Goal: Information Seeking & Learning: Learn about a topic

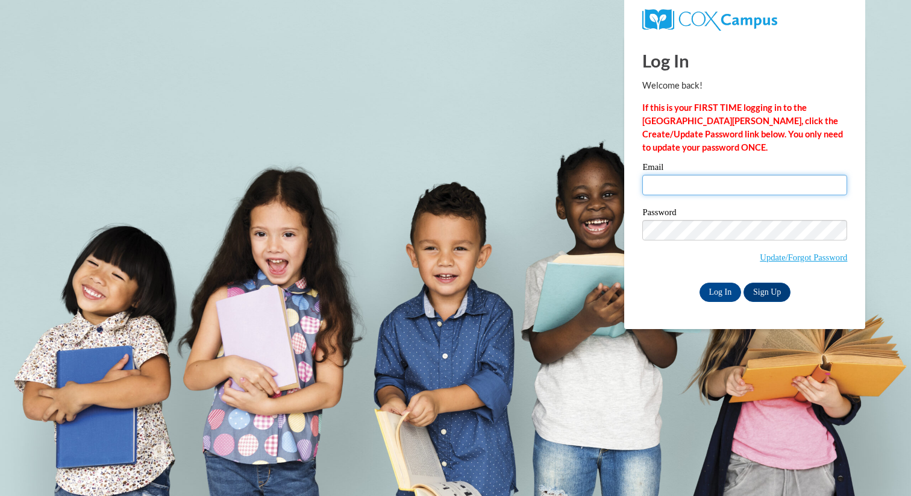
click at [695, 178] on input "Email" at bounding box center [745, 185] width 205 height 20
click at [722, 185] on input "Email" at bounding box center [745, 185] width 205 height 20
click at [717, 189] on input "Email" at bounding box center [745, 185] width 205 height 20
type input "asheldon@butler.edu"
click at [724, 287] on input "Log In" at bounding box center [721, 292] width 42 height 19
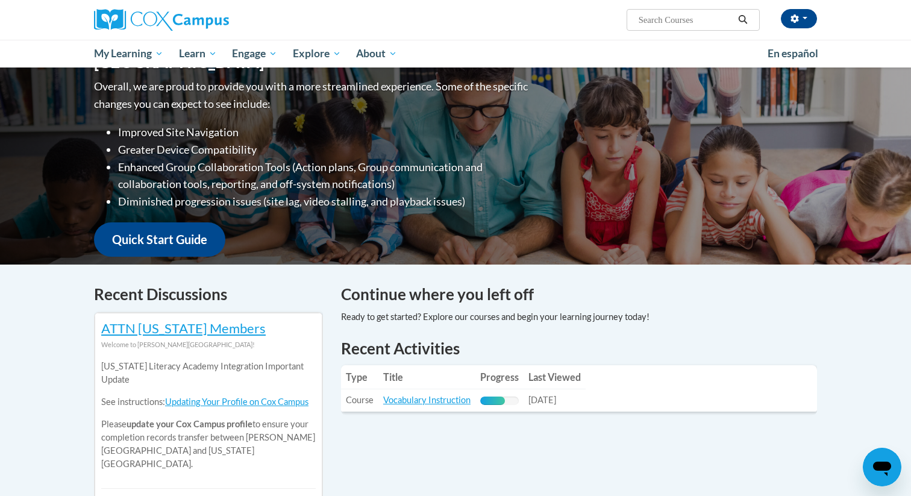
scroll to position [224, 0]
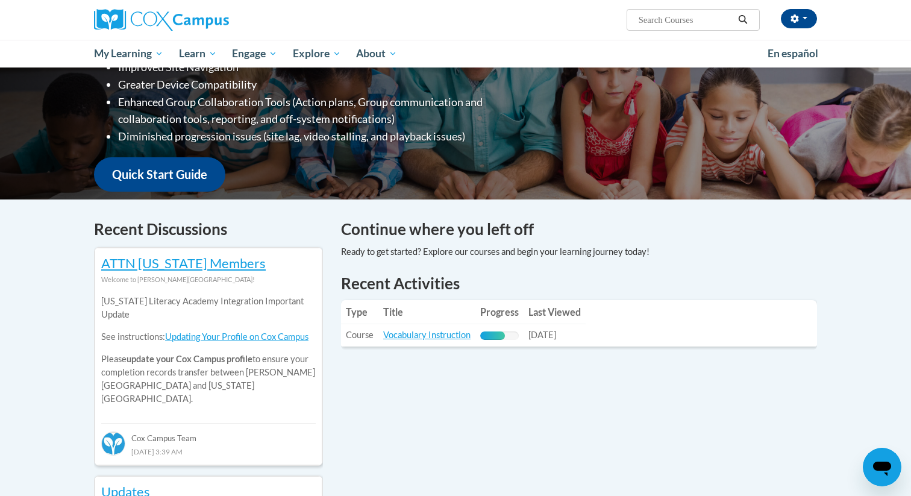
click at [433, 329] on td "Title: Vocabulary Instruction" at bounding box center [427, 335] width 97 height 22
click at [433, 338] on link "Vocabulary Instruction" at bounding box center [426, 335] width 87 height 10
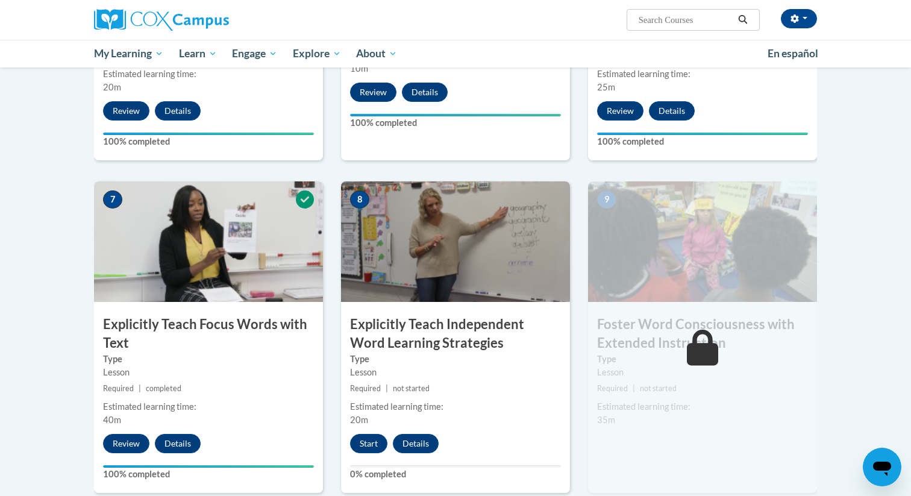
scroll to position [907, 0]
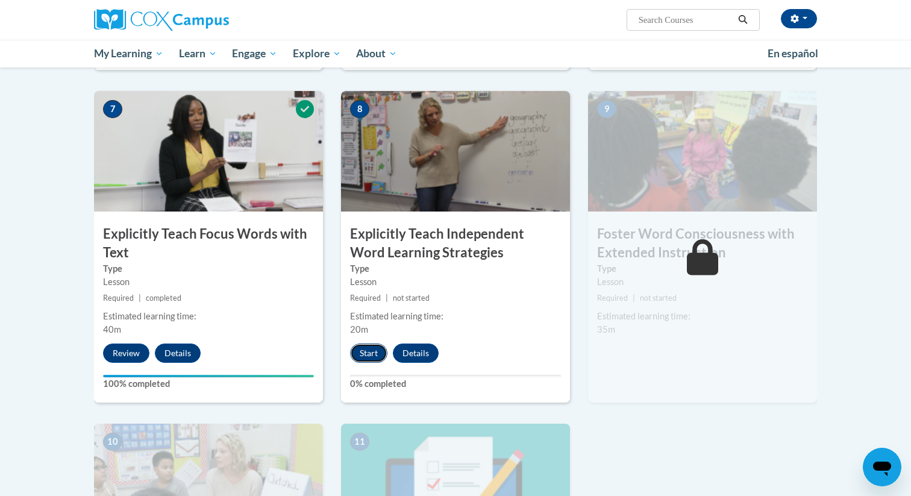
click at [364, 354] on button "Start" at bounding box center [368, 353] width 37 height 19
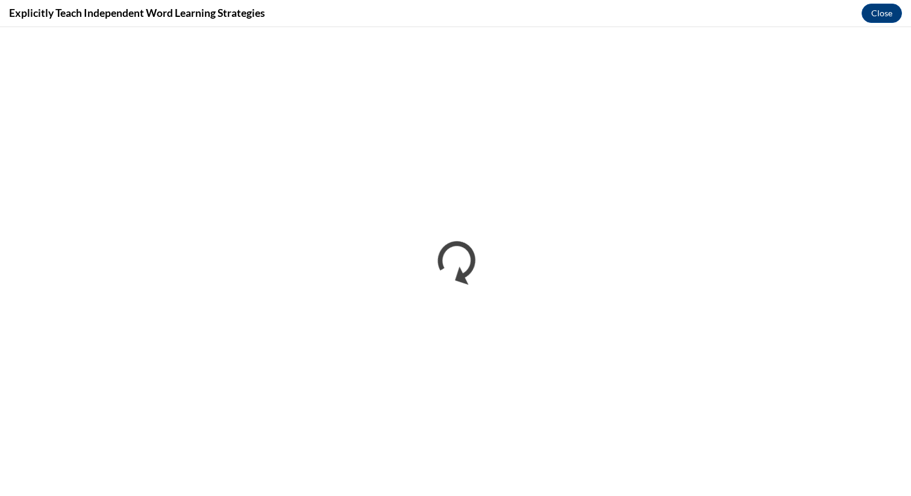
scroll to position [0, 0]
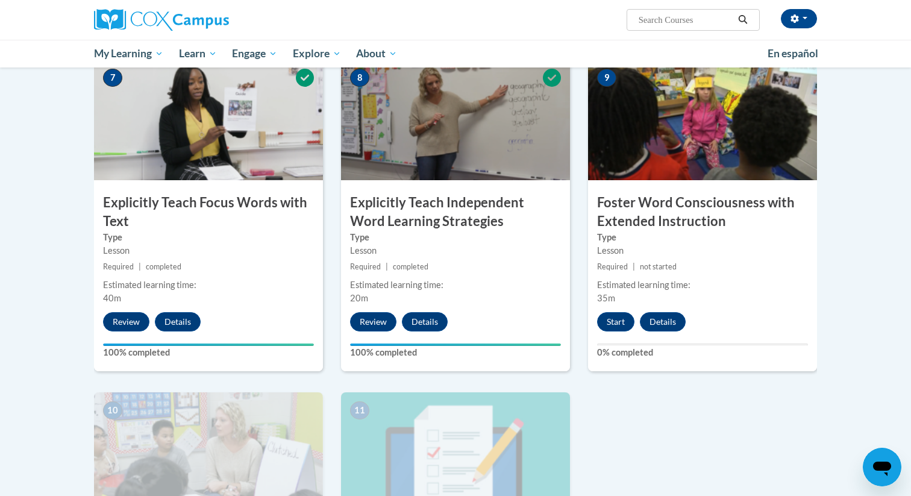
scroll to position [939, 0]
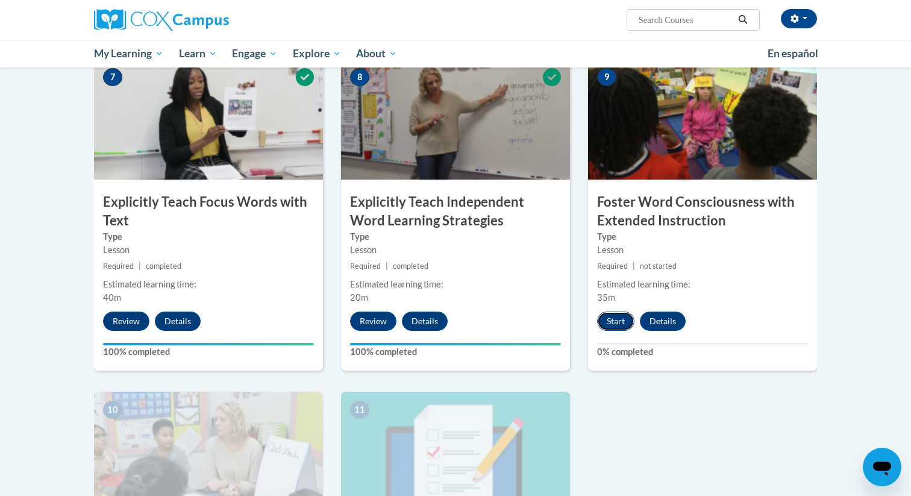
click at [602, 322] on button "Start" at bounding box center [615, 321] width 37 height 19
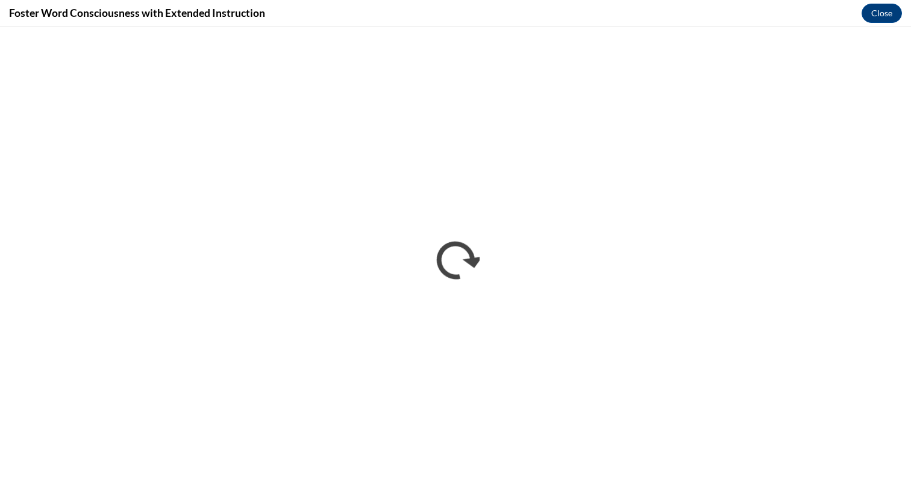
scroll to position [0, 0]
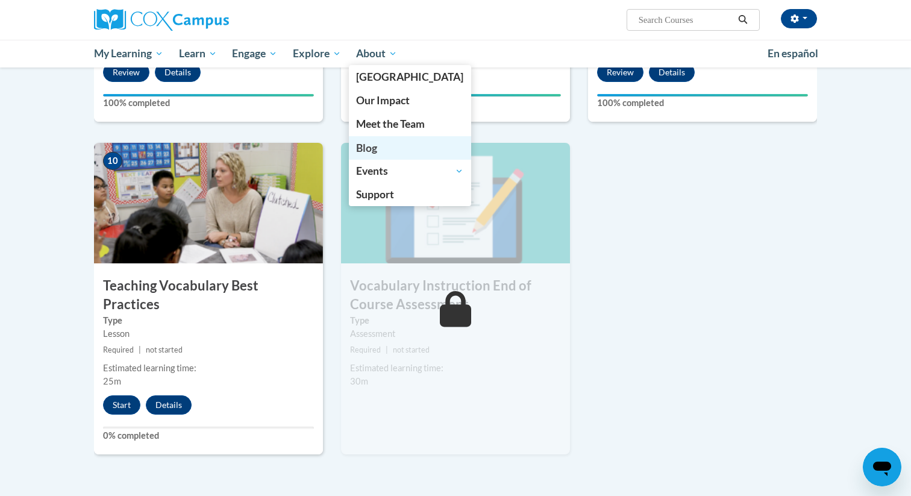
scroll to position [1209, 0]
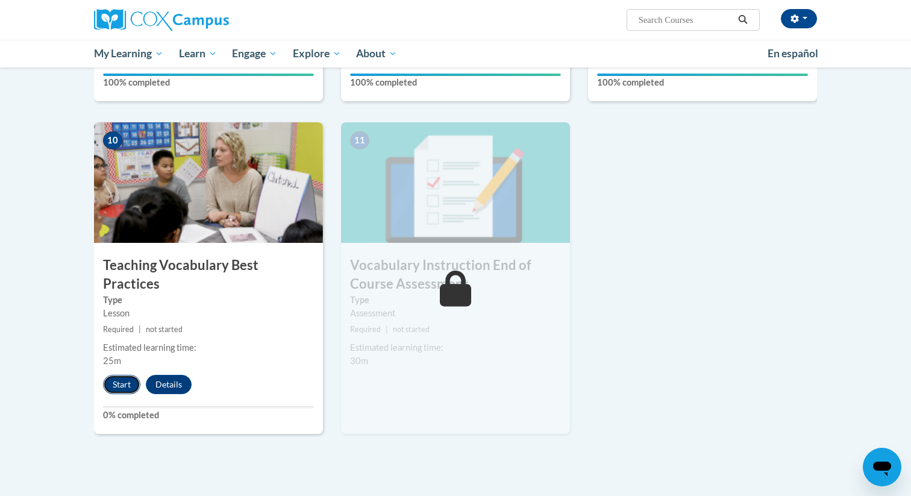
click at [113, 375] on button "Start" at bounding box center [121, 384] width 37 height 19
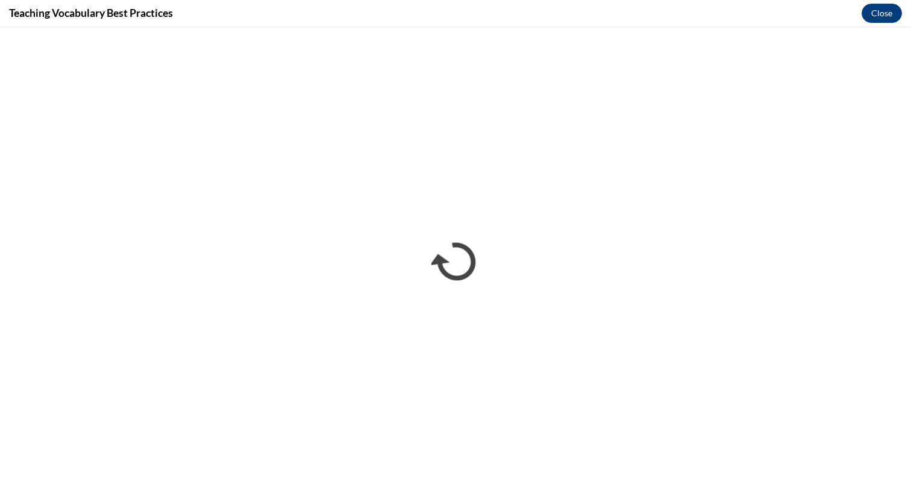
scroll to position [0, 0]
click at [881, 16] on button "Close" at bounding box center [882, 13] width 40 height 19
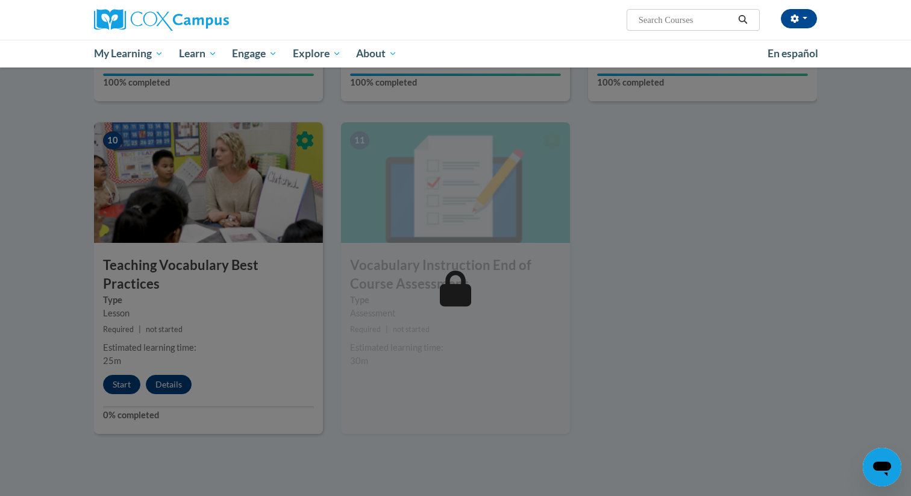
drag, startPoint x: 390, startPoint y: 229, endPoint x: 383, endPoint y: 242, distance: 15.1
click at [390, 236] on div at bounding box center [455, 248] width 911 height 496
click at [367, 257] on div at bounding box center [455, 248] width 911 height 496
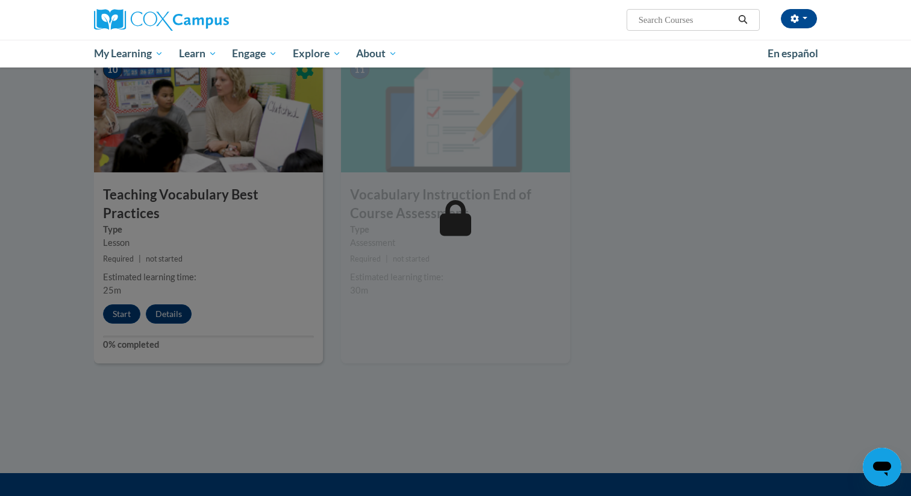
scroll to position [1436, 0]
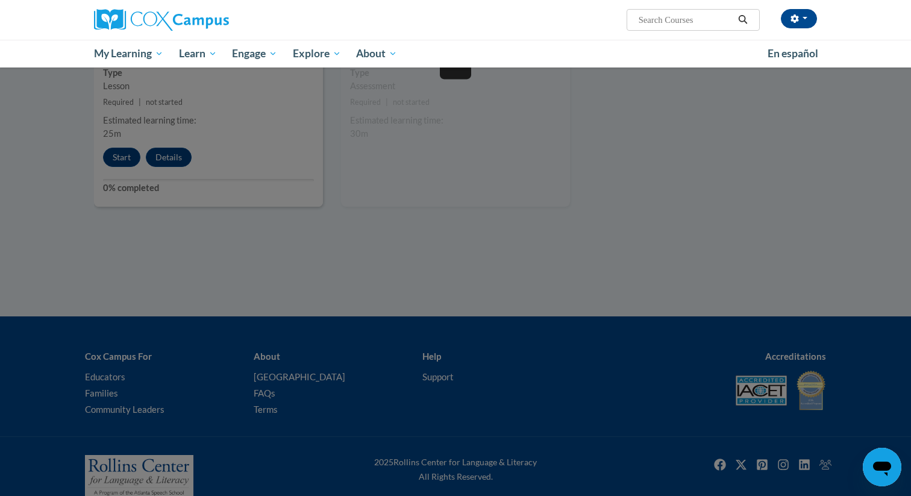
click at [544, 91] on div at bounding box center [455, 248] width 911 height 496
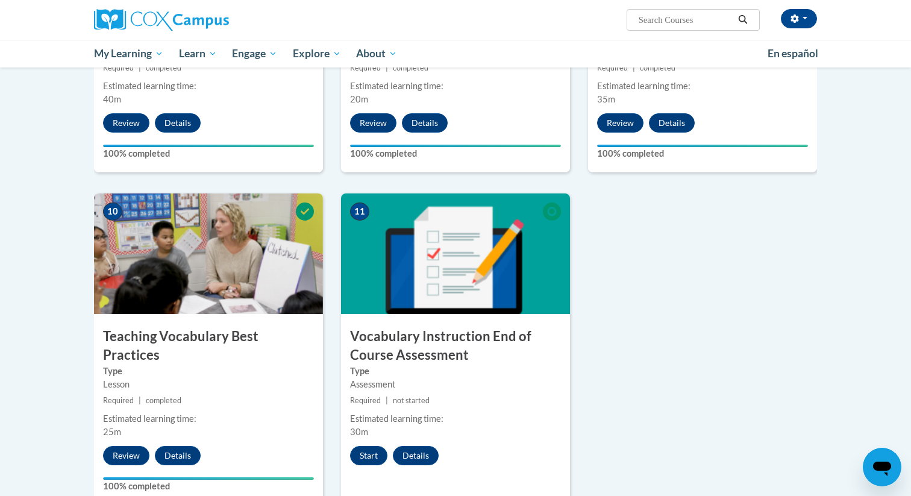
scroll to position [807, 0]
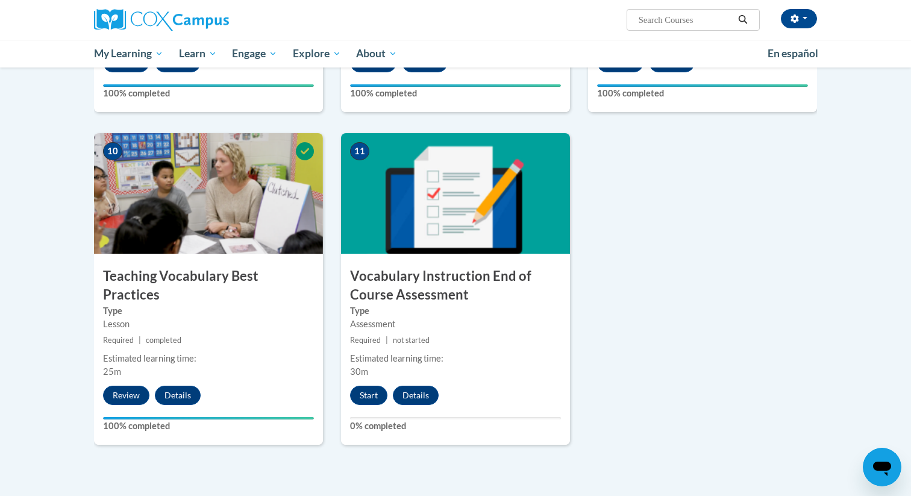
scroll to position [1246, 0]
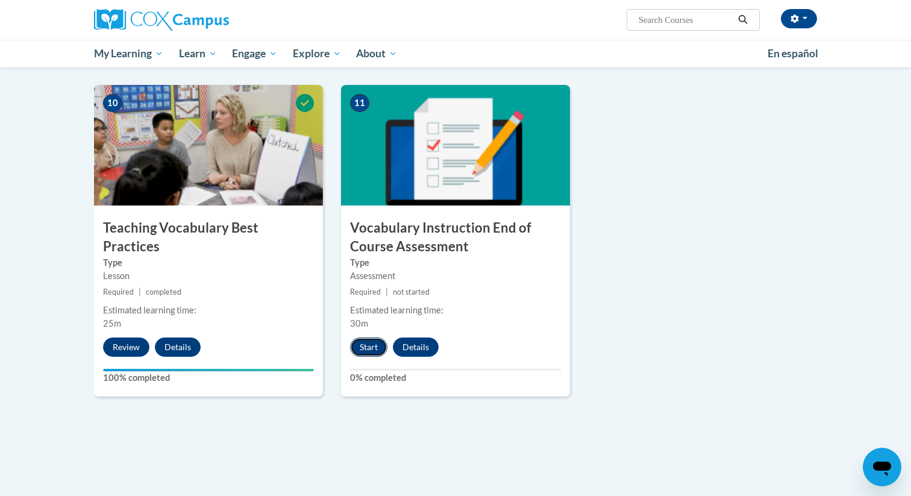
click at [375, 339] on button "Start" at bounding box center [368, 347] width 37 height 19
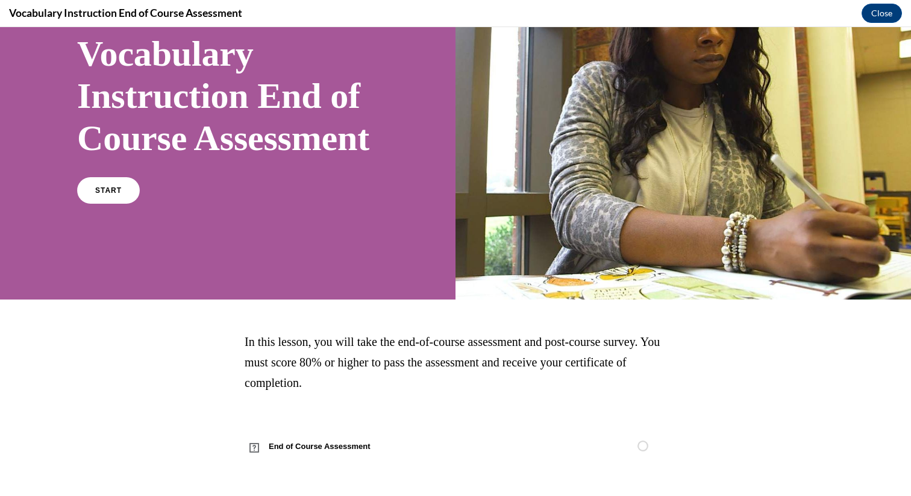
scroll to position [124, 0]
click at [115, 190] on link "START" at bounding box center [108, 191] width 66 height 28
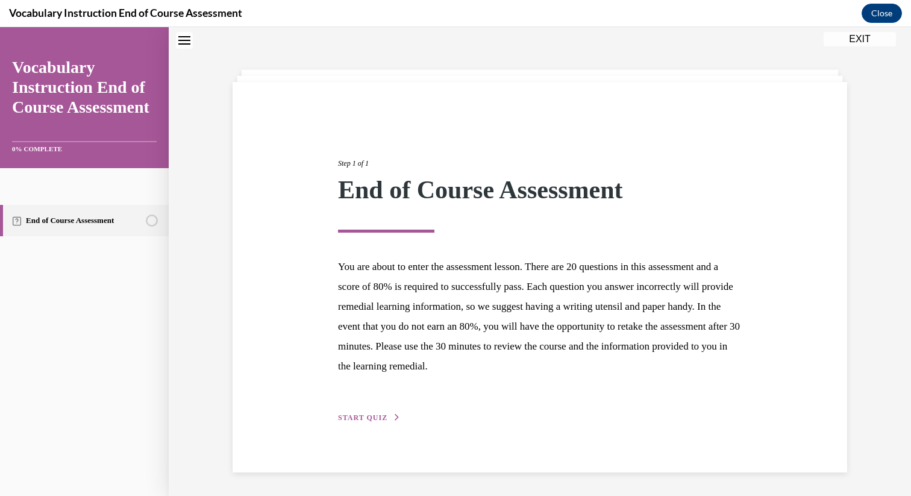
scroll to position [38, 0]
click at [357, 411] on div "Step 1 of 1 End of Course Assessment You are about to enter the assessment less…" at bounding box center [540, 277] width 422 height 294
click at [366, 417] on span "START QUIZ" at bounding box center [362, 417] width 49 height 8
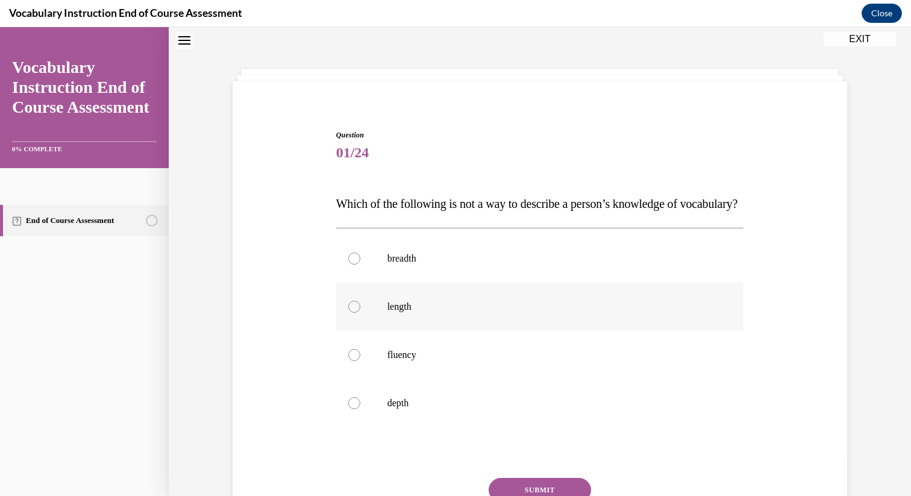
click at [380, 331] on label "length" at bounding box center [540, 307] width 408 height 48
click at [360, 313] on input "length" at bounding box center [354, 307] width 12 height 12
radio input "true"
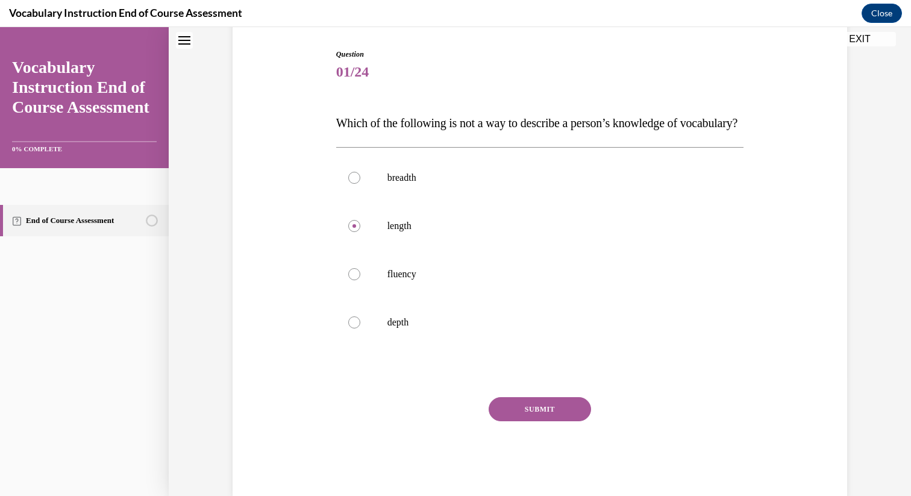
click at [501, 421] on button "SUBMIT" at bounding box center [540, 409] width 102 height 24
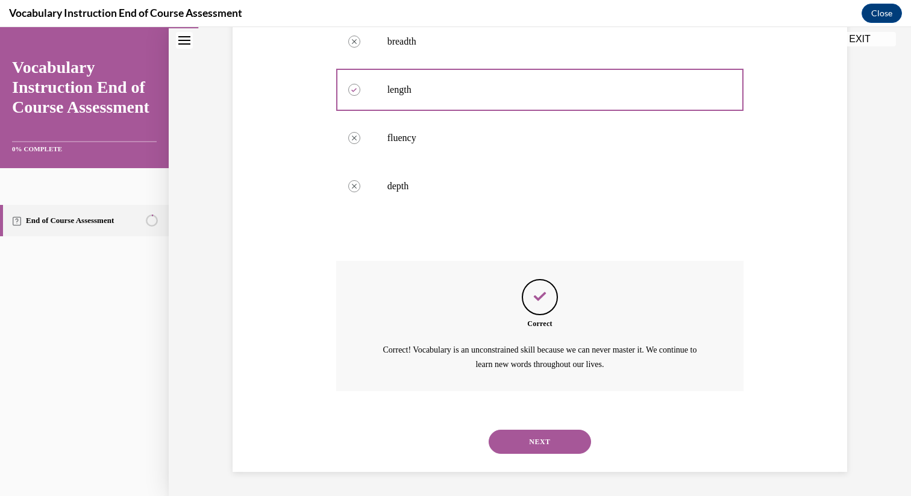
click at [500, 438] on button "NEXT" at bounding box center [540, 442] width 102 height 24
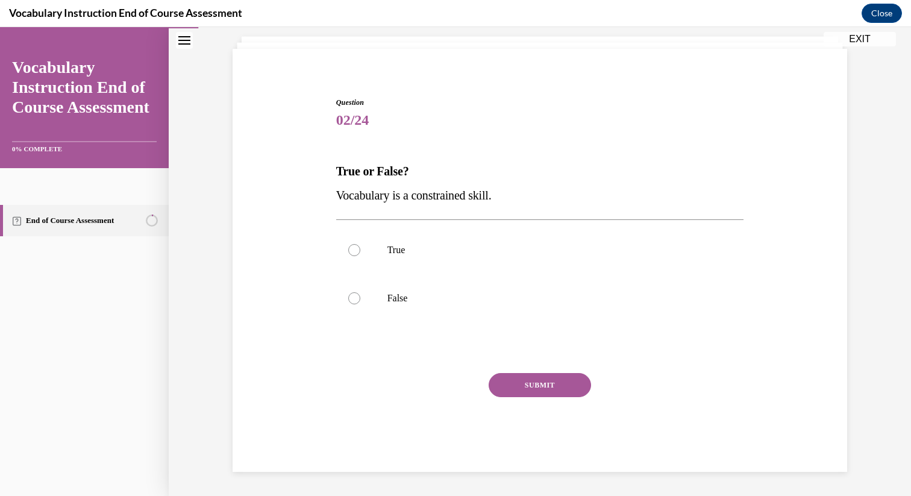
scroll to position [71, 0]
click at [441, 299] on p "False" at bounding box center [551, 298] width 327 height 12
click at [360, 299] on input "False" at bounding box center [354, 298] width 12 height 12
radio input "true"
click at [502, 388] on button "SUBMIT" at bounding box center [540, 385] width 102 height 24
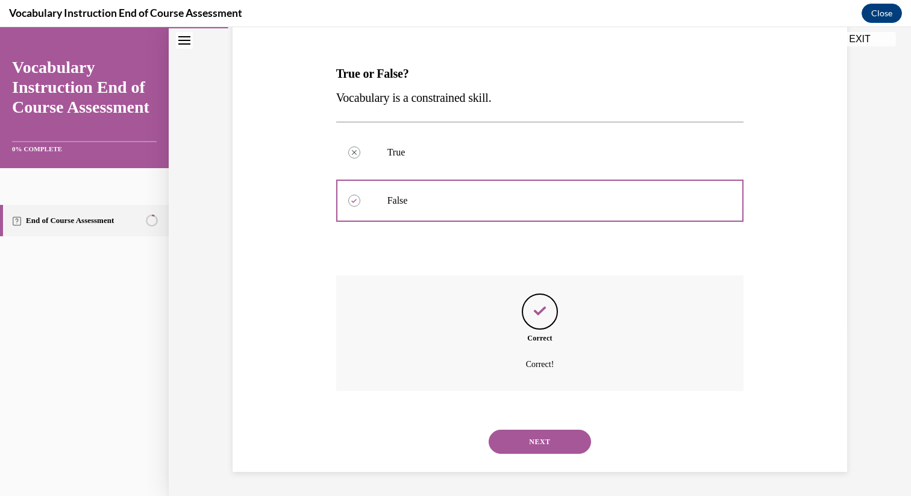
click at [512, 452] on button "NEXT" at bounding box center [540, 442] width 102 height 24
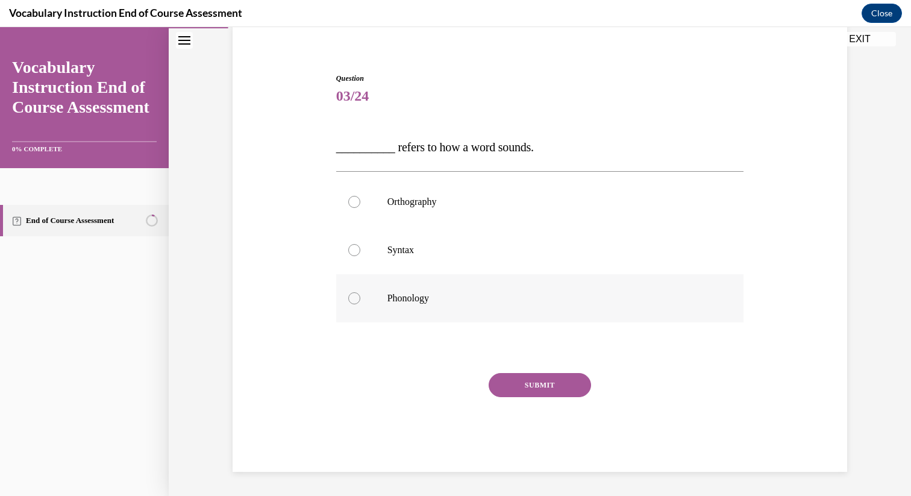
click at [475, 295] on p "Phonology" at bounding box center [551, 298] width 327 height 12
click at [360, 295] on input "Phonology" at bounding box center [354, 298] width 12 height 12
radio input "true"
click at [514, 387] on button "SUBMIT" at bounding box center [540, 385] width 102 height 24
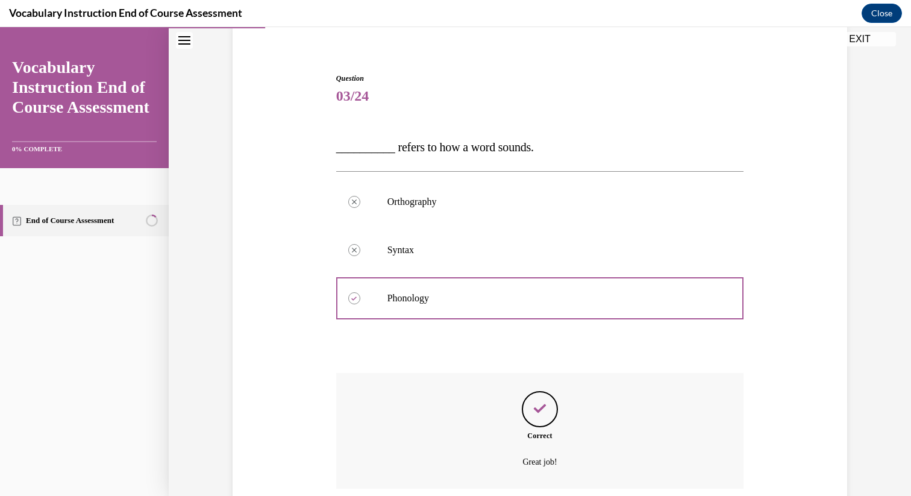
scroll to position [192, 0]
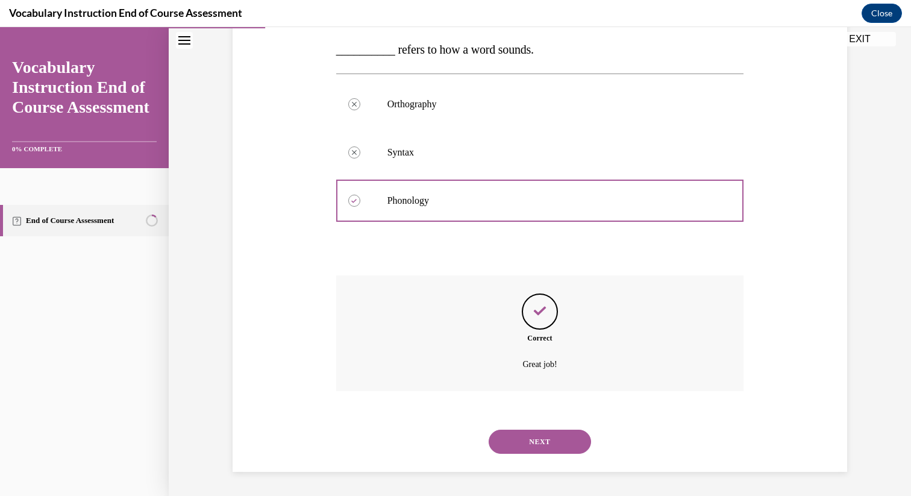
click at [518, 422] on button "SUBMIT" at bounding box center [540, 421] width 102 height 24
click at [520, 429] on div "NEXT" at bounding box center [540, 442] width 408 height 48
click at [520, 442] on button "NEXT" at bounding box center [540, 442] width 102 height 24
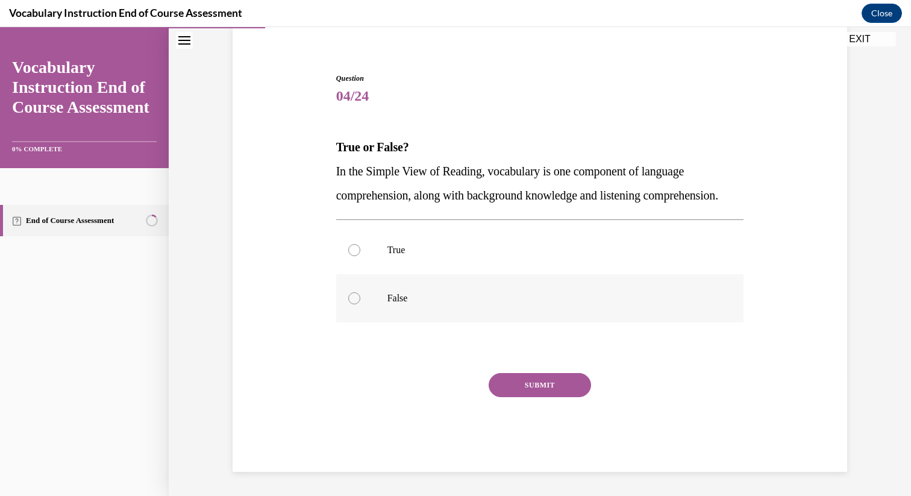
click at [494, 292] on label "False" at bounding box center [540, 298] width 408 height 48
click at [360, 292] on input "False" at bounding box center [354, 298] width 12 height 12
radio input "true"
click at [526, 376] on button "SUBMIT" at bounding box center [540, 385] width 102 height 24
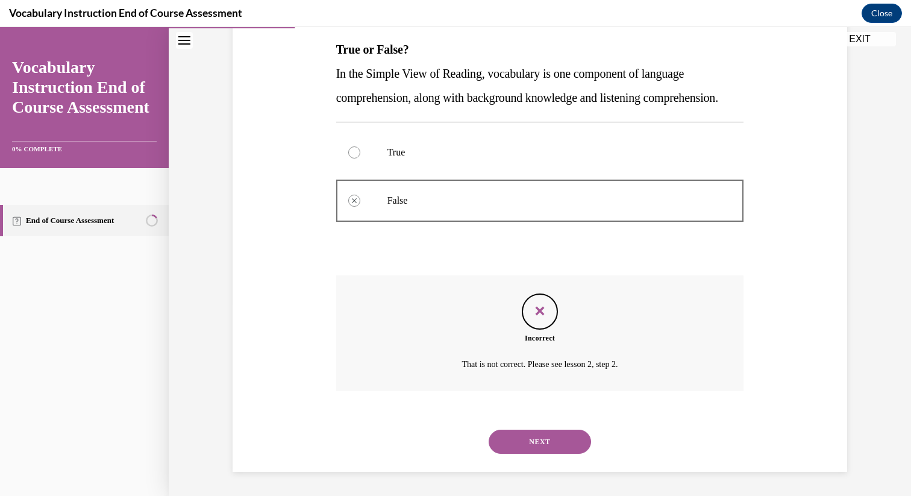
scroll to position [216, 0]
click at [532, 439] on button "NEXT" at bounding box center [540, 442] width 102 height 24
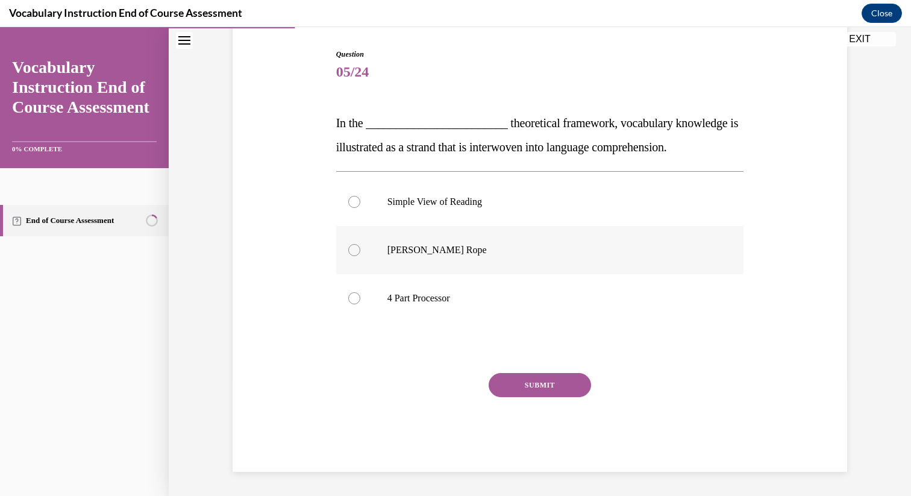
click at [455, 269] on label "Scarborough's Rope" at bounding box center [540, 250] width 408 height 48
click at [360, 256] on input "Scarborough's Rope" at bounding box center [354, 250] width 12 height 12
radio input "true"
click at [508, 386] on button "SUBMIT" at bounding box center [540, 385] width 102 height 24
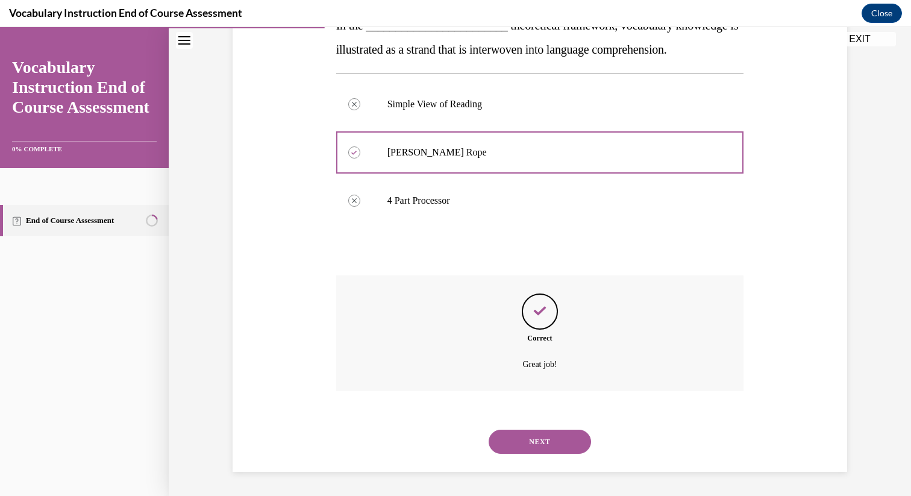
click at [518, 440] on button "NEXT" at bounding box center [540, 442] width 102 height 24
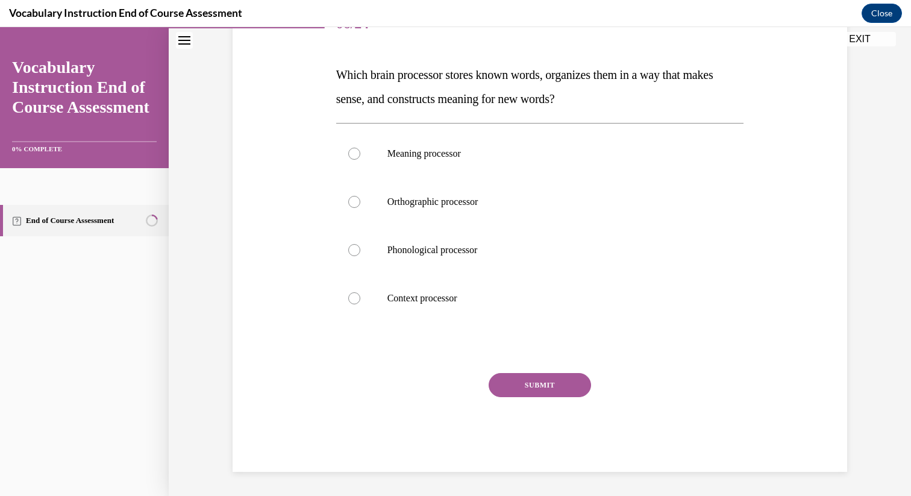
scroll to position [134, 0]
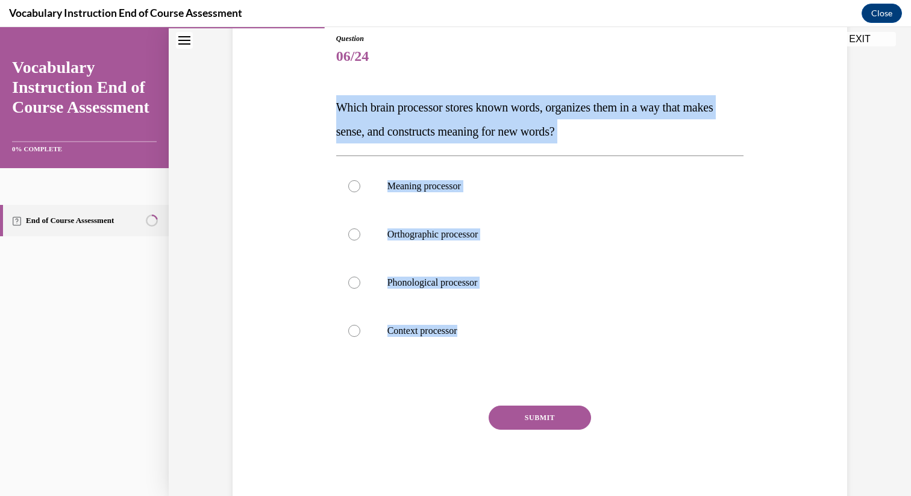
drag, startPoint x: 541, startPoint y: 348, endPoint x: 337, endPoint y: 69, distance: 345.4
click at [337, 69] on div "Question 06/24 Which brain processor stores known words, organizes them in a wa…" at bounding box center [540, 268] width 408 height 471
copy div "Which brain processor stores known words, organizes them in a way that makes se…"
click at [376, 186] on label "Meaning processor" at bounding box center [540, 186] width 408 height 48
click at [360, 186] on input "Meaning processor" at bounding box center [354, 186] width 12 height 12
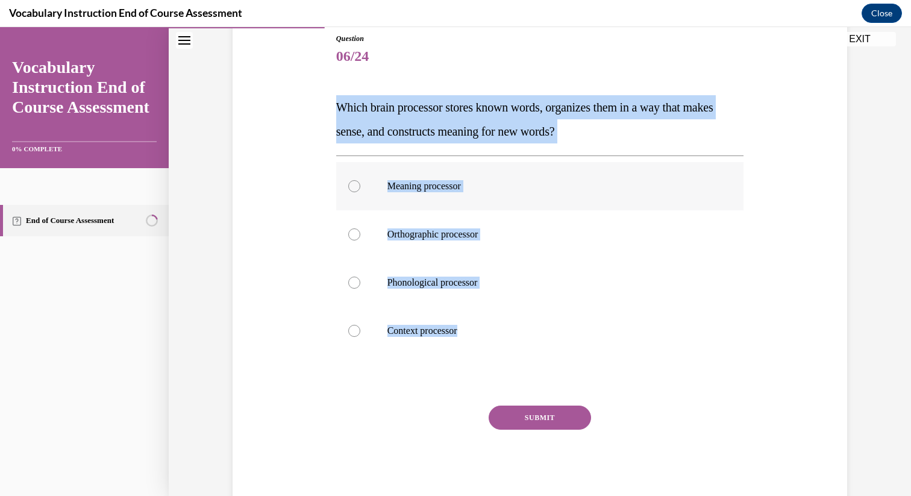
radio input "true"
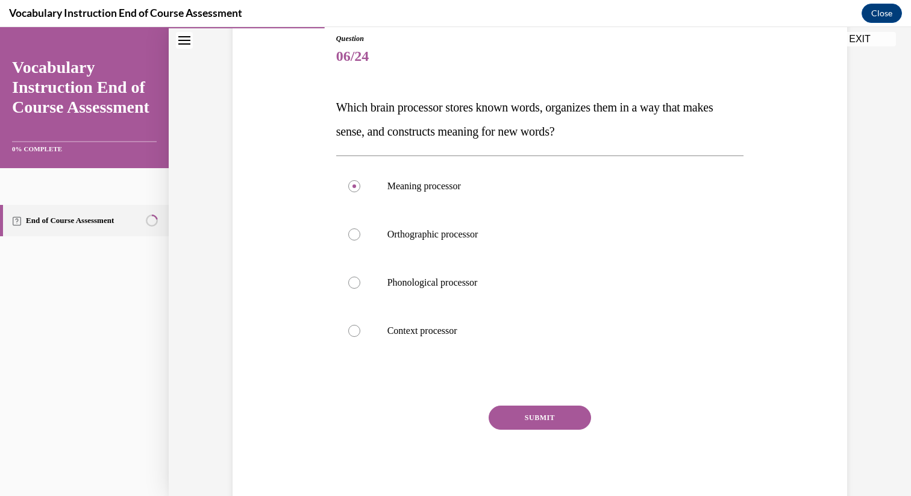
click at [515, 423] on button "SUBMIT" at bounding box center [540, 418] width 102 height 24
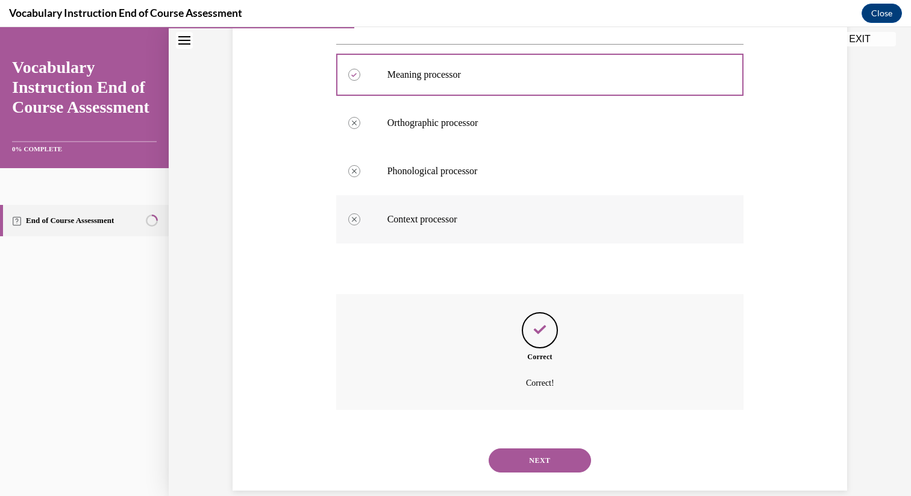
scroll to position [265, 0]
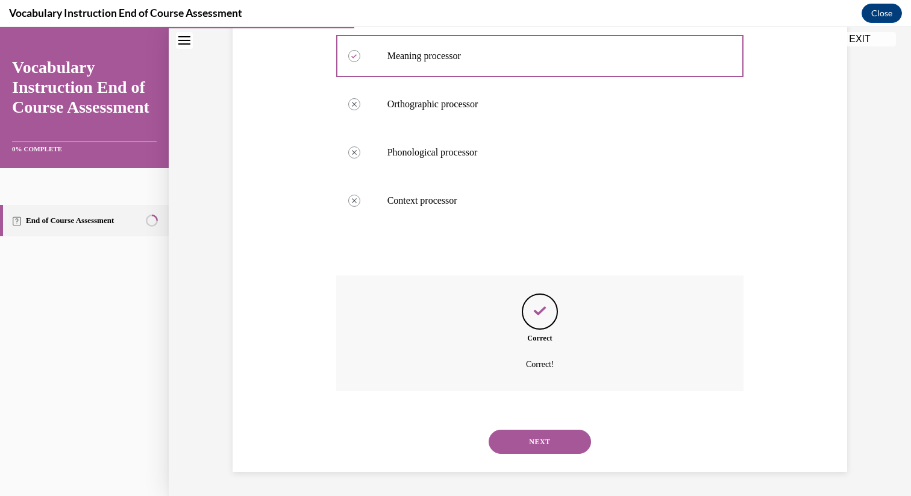
click at [512, 433] on button "NEXT" at bounding box center [540, 442] width 102 height 24
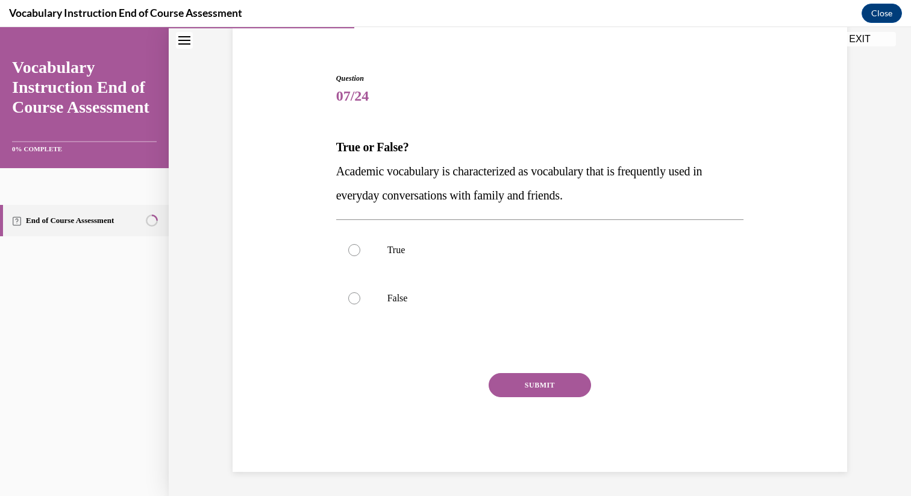
scroll to position [95, 0]
click at [464, 328] on div "True False" at bounding box center [540, 273] width 408 height 109
drag, startPoint x: 459, startPoint y: 320, endPoint x: 364, endPoint y: 211, distance: 144.4
click at [363, 212] on div "Question 07/24 True or False? Academic vocabulary is characterized as vocabular…" at bounding box center [540, 272] width 408 height 399
click at [456, 223] on div "True False" at bounding box center [540, 273] width 408 height 109
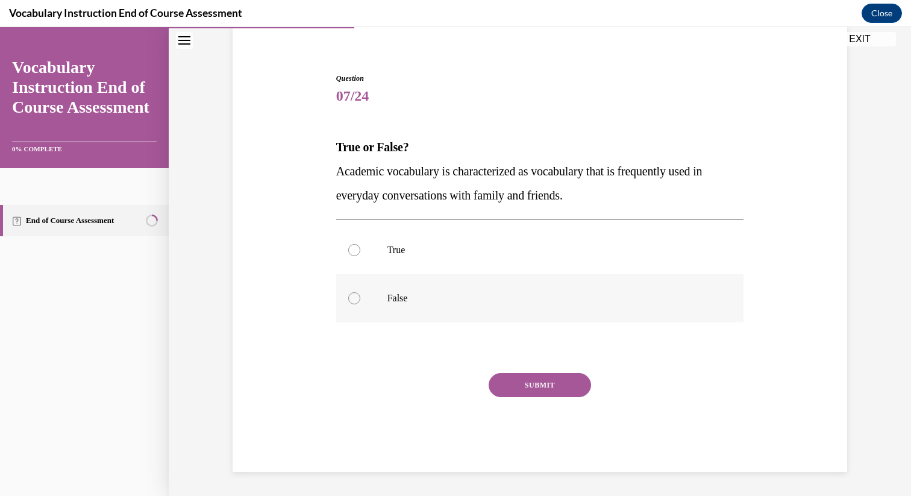
click at [458, 294] on p "False" at bounding box center [551, 298] width 327 height 12
click at [360, 294] on input "False" at bounding box center [354, 298] width 12 height 12
radio input "true"
click at [541, 383] on button "SUBMIT" at bounding box center [540, 385] width 102 height 24
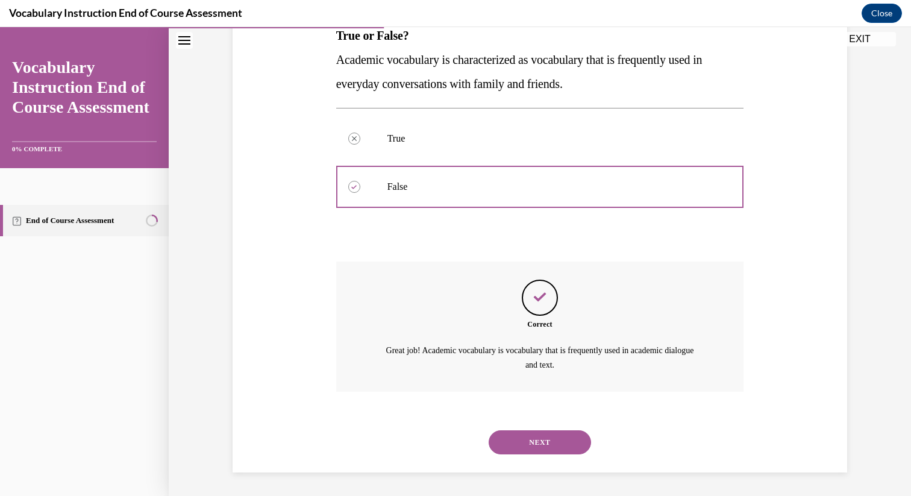
click at [535, 443] on button "NEXT" at bounding box center [540, 442] width 102 height 24
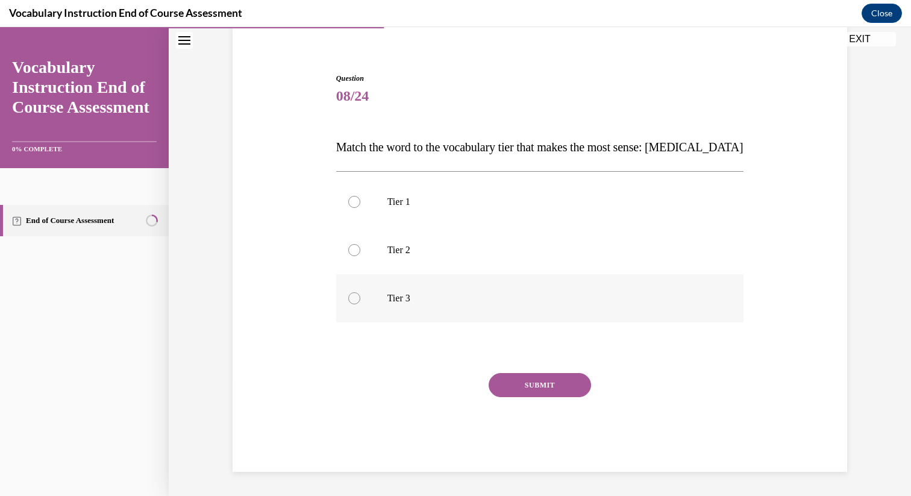
click at [453, 311] on label "Tier 3" at bounding box center [540, 298] width 408 height 48
click at [360, 304] on input "Tier 3" at bounding box center [354, 298] width 12 height 12
radio input "true"
click at [518, 382] on button "SUBMIT" at bounding box center [540, 385] width 102 height 24
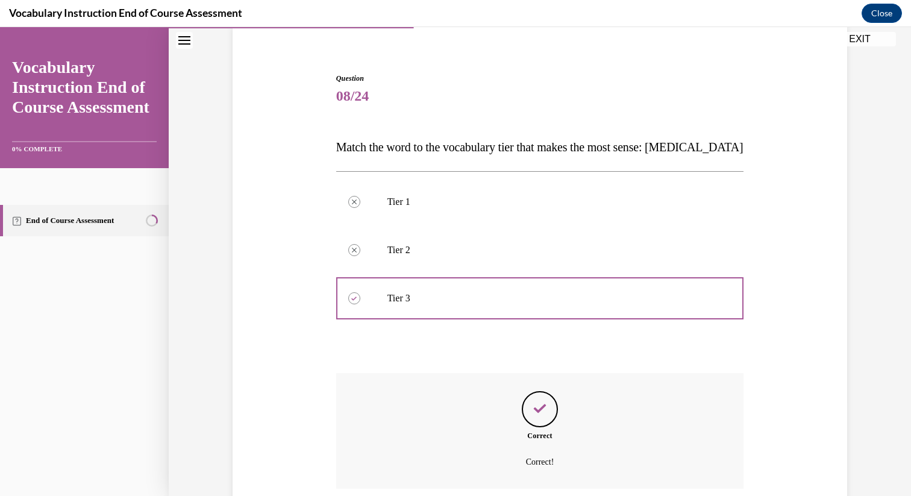
scroll to position [192, 0]
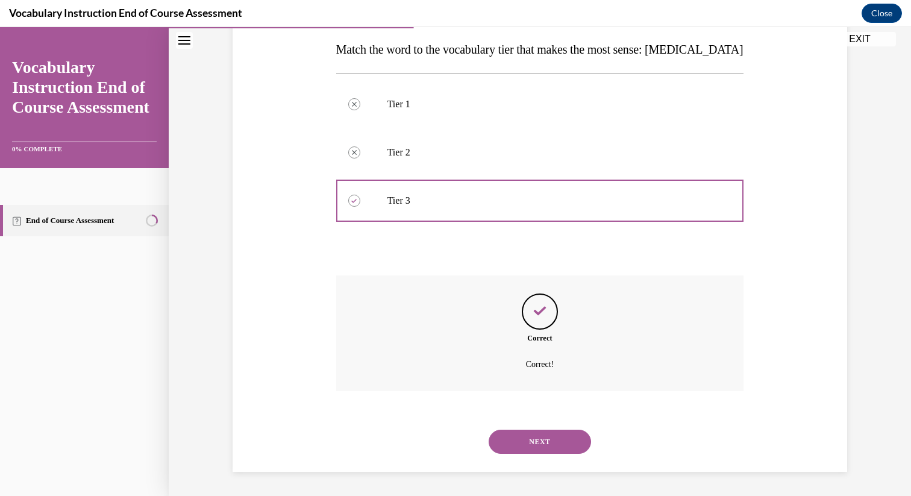
click at [530, 420] on button "SUBMIT" at bounding box center [540, 421] width 102 height 24
click at [530, 439] on button "NEXT" at bounding box center [540, 442] width 102 height 24
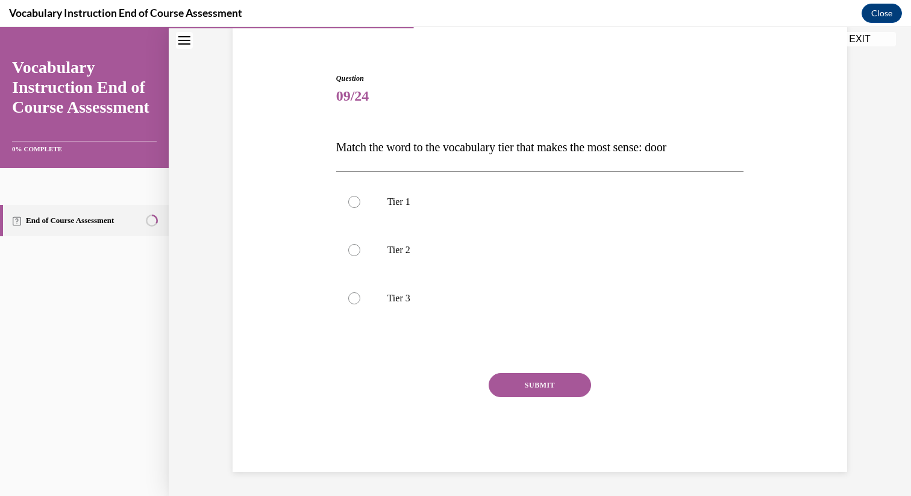
scroll to position [95, 0]
click at [470, 221] on label "Tier 1" at bounding box center [540, 202] width 408 height 48
click at [360, 208] on input "Tier 1" at bounding box center [354, 202] width 12 height 12
radio input "true"
click at [504, 363] on div "Question 09/24 Match the word to the vocabulary tier that makes the most sense:…" at bounding box center [540, 272] width 408 height 399
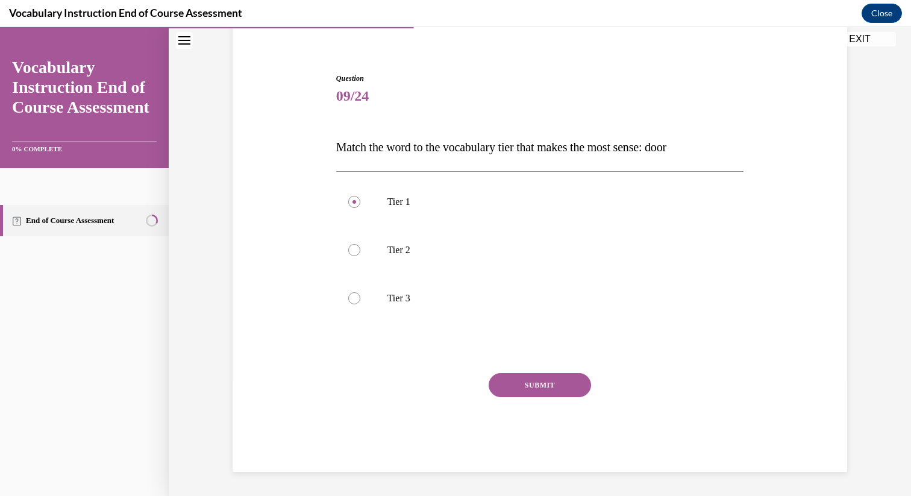
click at [505, 374] on button "SUBMIT" at bounding box center [540, 385] width 102 height 24
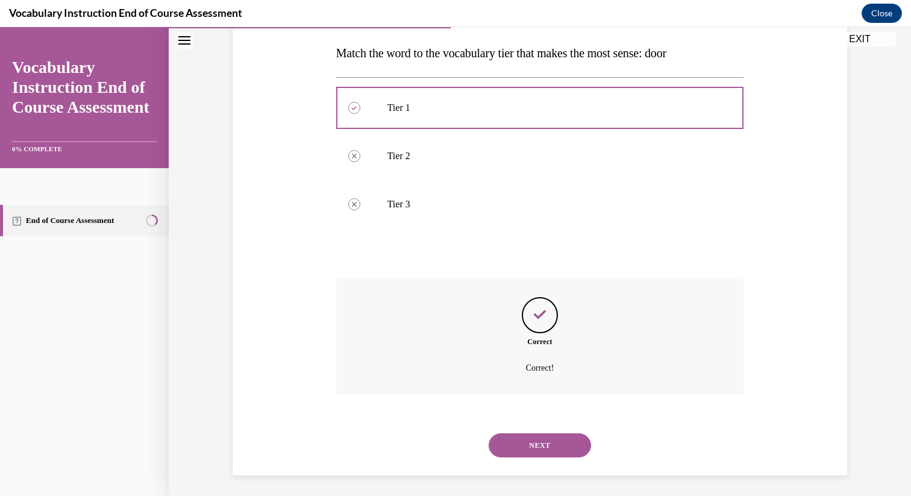
scroll to position [192, 0]
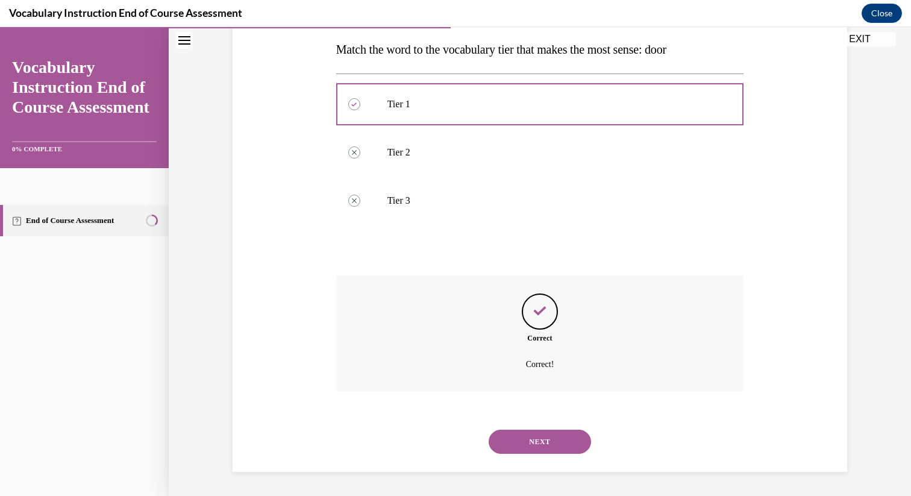
click at [524, 426] on div "NEXT" at bounding box center [540, 442] width 408 height 48
click at [525, 433] on button "NEXT" at bounding box center [540, 442] width 102 height 24
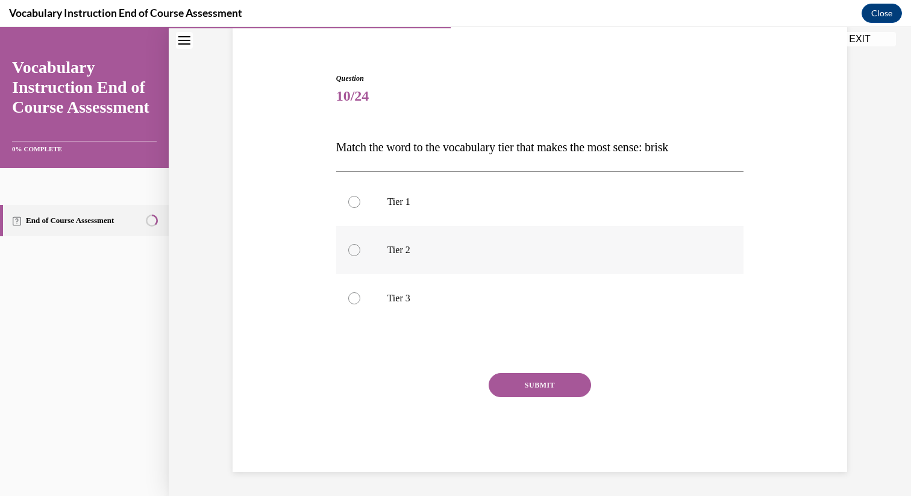
click at [515, 242] on label "Tier 2" at bounding box center [540, 250] width 408 height 48
click at [360, 244] on input "Tier 2" at bounding box center [354, 250] width 12 height 12
radio input "true"
click at [545, 383] on button "SUBMIT" at bounding box center [540, 385] width 102 height 24
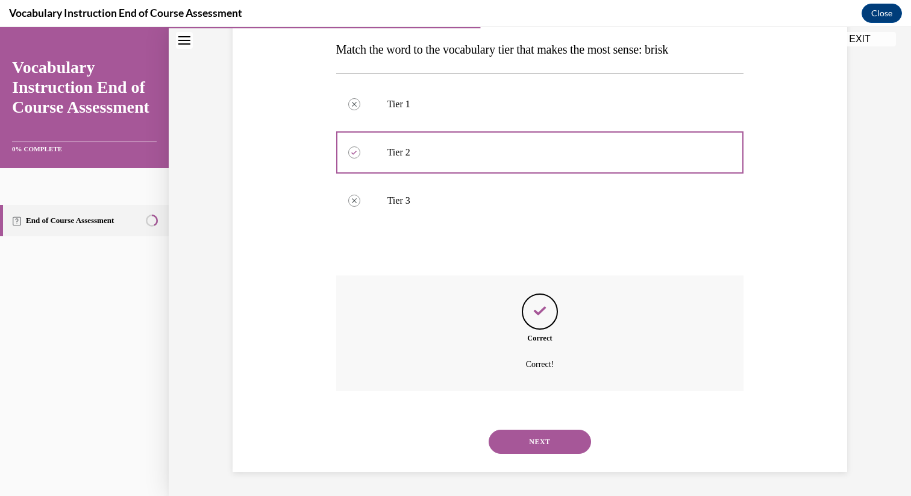
click at [550, 435] on button "NEXT" at bounding box center [540, 442] width 102 height 24
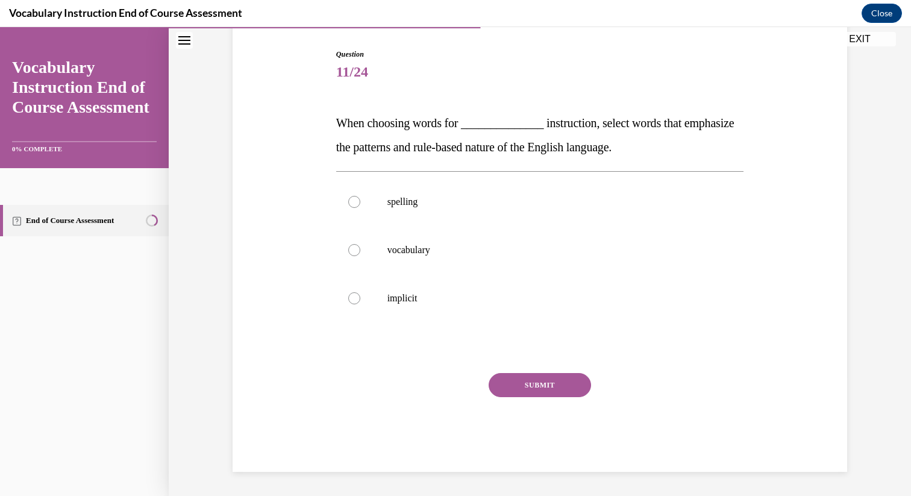
click at [549, 438] on div "SUBMIT NEXT" at bounding box center [540, 422] width 408 height 99
click at [497, 208] on label "spelling" at bounding box center [540, 202] width 408 height 48
click at [360, 208] on input "spelling" at bounding box center [354, 202] width 12 height 12
radio input "true"
click at [520, 387] on button "SUBMIT" at bounding box center [540, 385] width 102 height 24
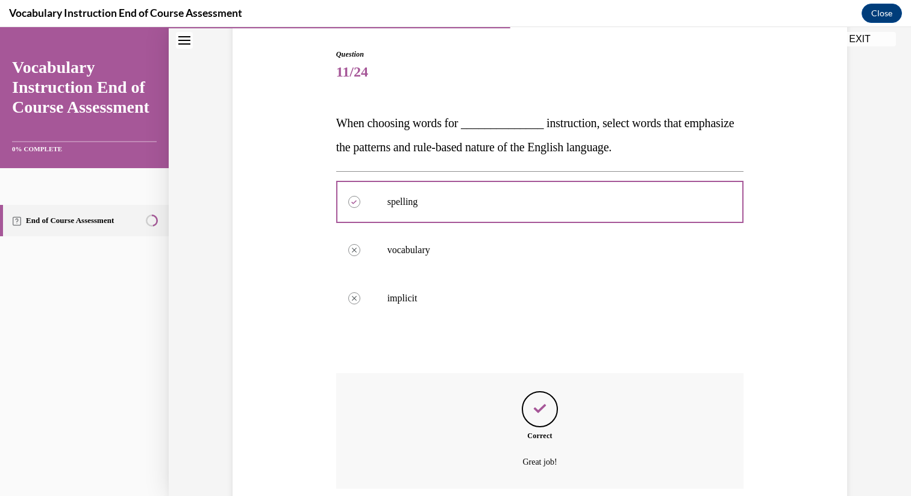
scroll to position [216, 0]
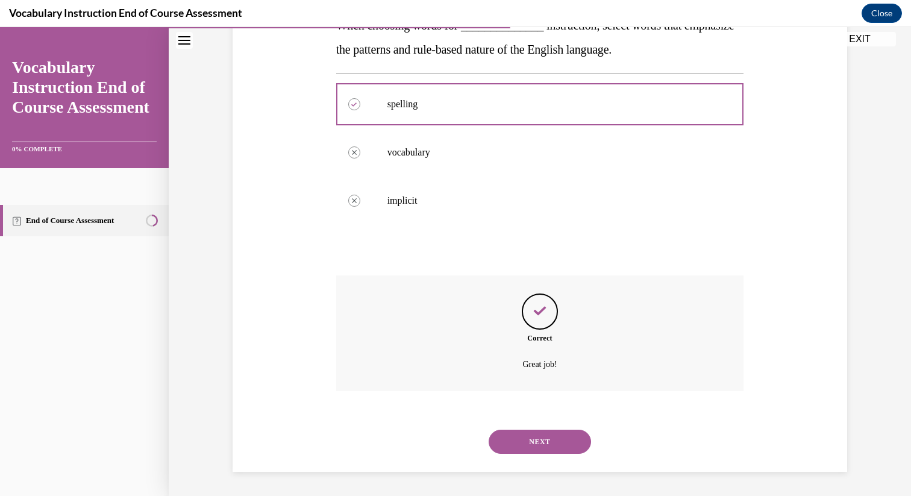
click at [523, 442] on div "NEXT" at bounding box center [540, 442] width 408 height 48
click at [523, 442] on button "NEXT" at bounding box center [540, 442] width 102 height 24
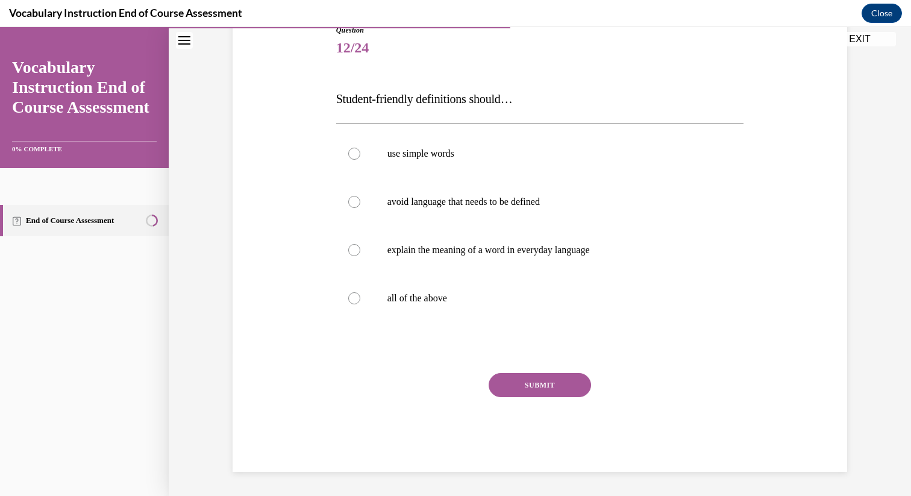
scroll to position [134, 0]
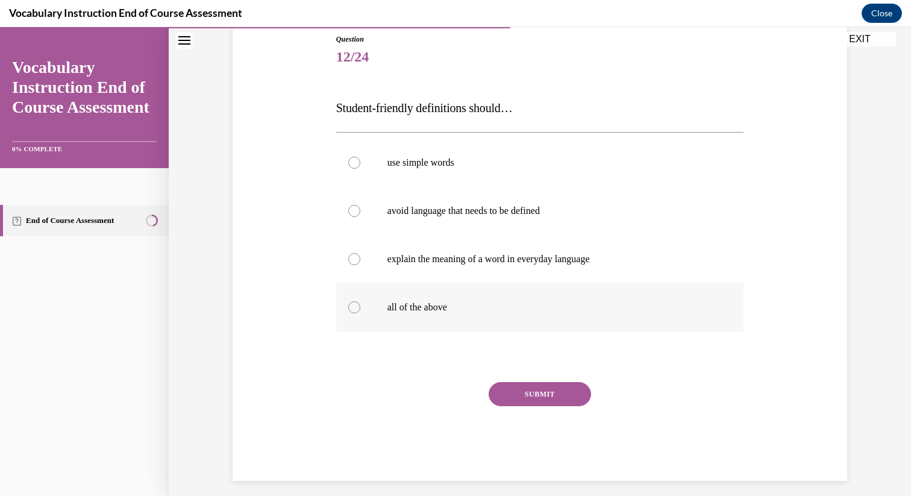
click at [461, 304] on p "all of the above" at bounding box center [551, 307] width 327 height 12
click at [360, 304] on input "all of the above" at bounding box center [354, 307] width 12 height 12
radio input "true"
click at [530, 398] on button "SUBMIT" at bounding box center [540, 394] width 102 height 24
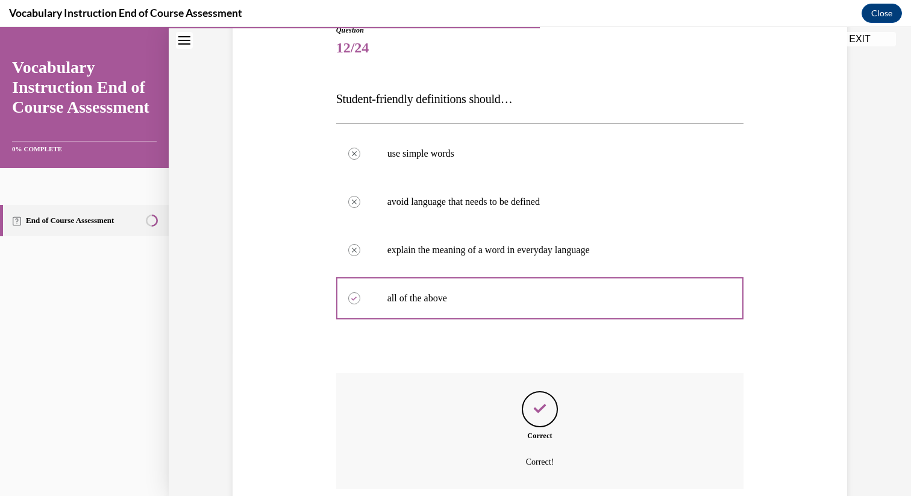
scroll to position [241, 0]
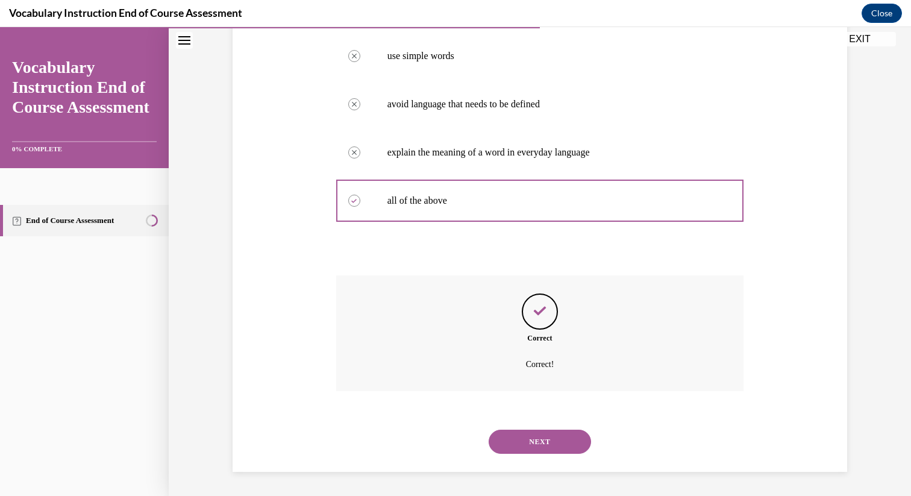
click at [532, 442] on button "NEXT" at bounding box center [540, 442] width 102 height 24
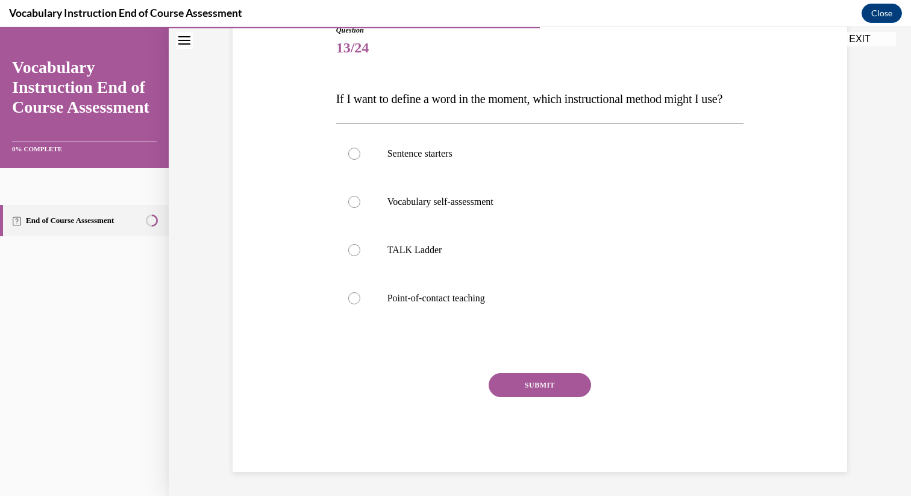
scroll to position [134, 0]
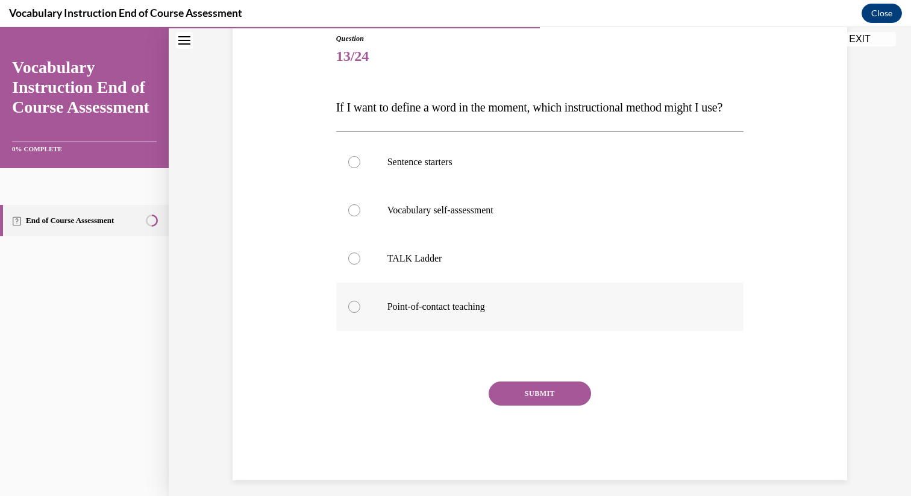
click at [441, 331] on label "Point-of-contact teaching" at bounding box center [540, 307] width 408 height 48
click at [360, 313] on input "Point-of-contact teaching" at bounding box center [354, 307] width 12 height 12
radio input "true"
click at [532, 406] on button "SUBMIT" at bounding box center [540, 394] width 102 height 24
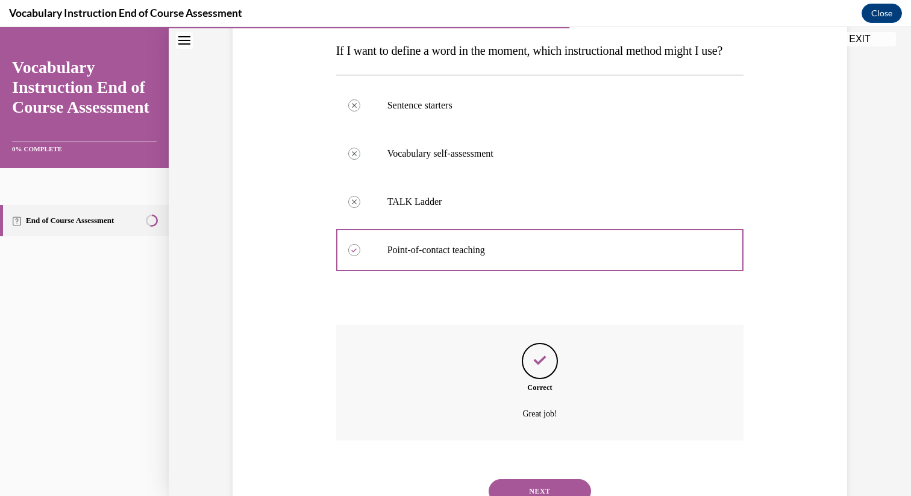
scroll to position [265, 0]
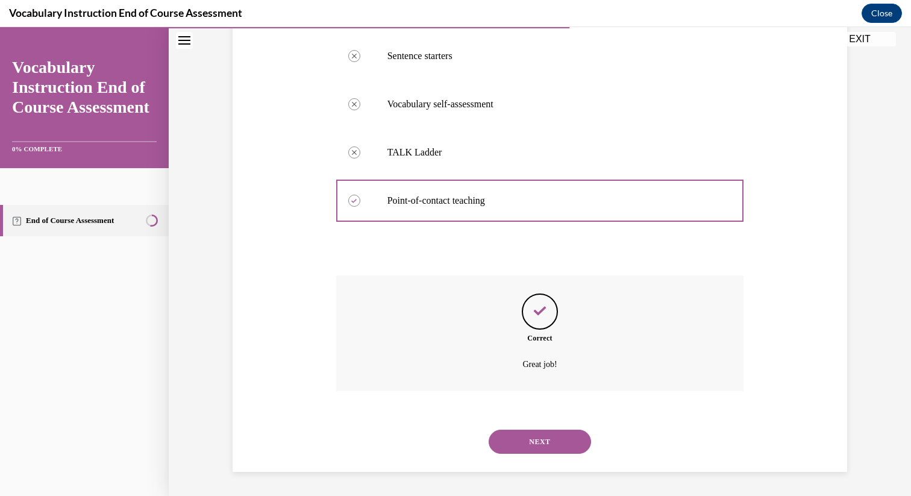
click at [532, 447] on button "NEXT" at bounding box center [540, 442] width 102 height 24
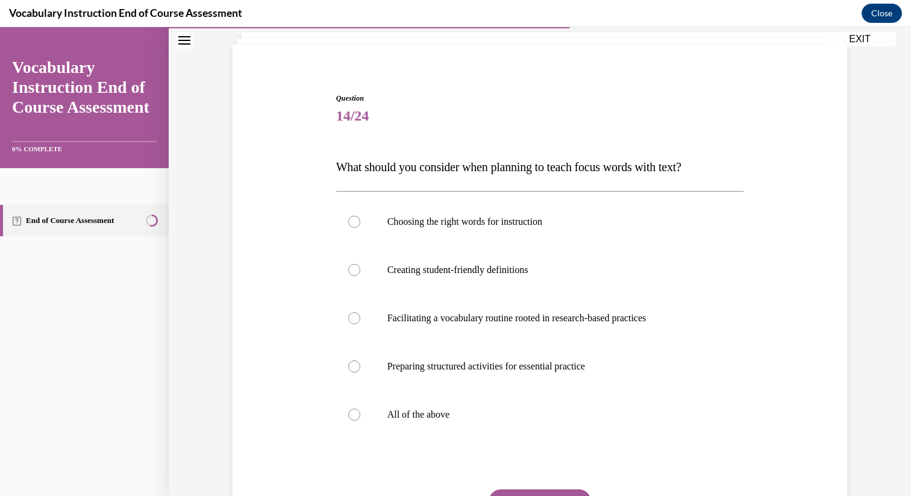
scroll to position [131, 0]
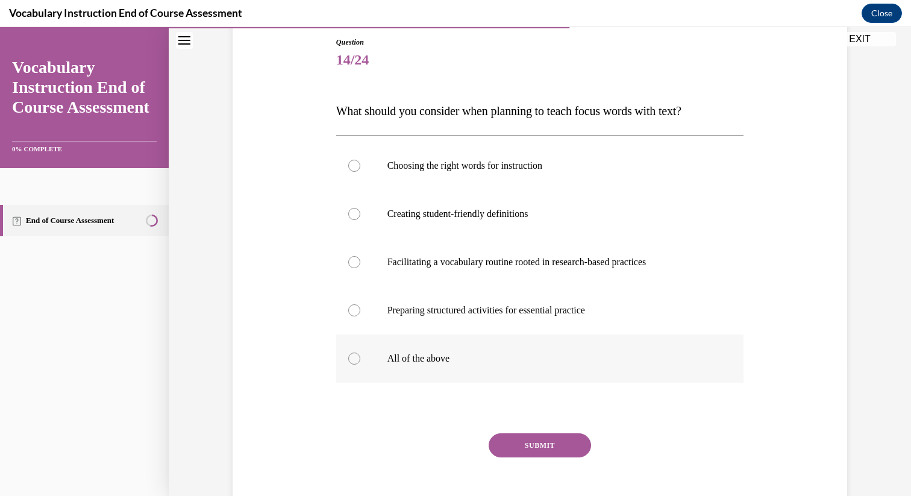
click at [521, 348] on label "All of the above" at bounding box center [540, 359] width 408 height 48
click at [360, 353] on input "All of the above" at bounding box center [354, 359] width 12 height 12
radio input "true"
click at [535, 432] on div "Question 14/24 What should you consider when planning to teach focus words with…" at bounding box center [540, 285] width 408 height 496
click at [536, 445] on button "SUBMIT" at bounding box center [540, 445] width 102 height 24
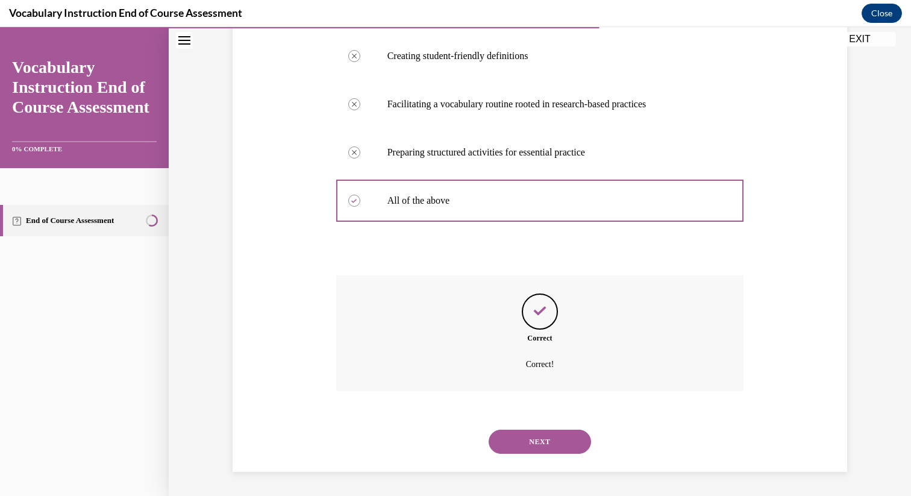
click at [536, 445] on button "NEXT" at bounding box center [540, 442] width 102 height 24
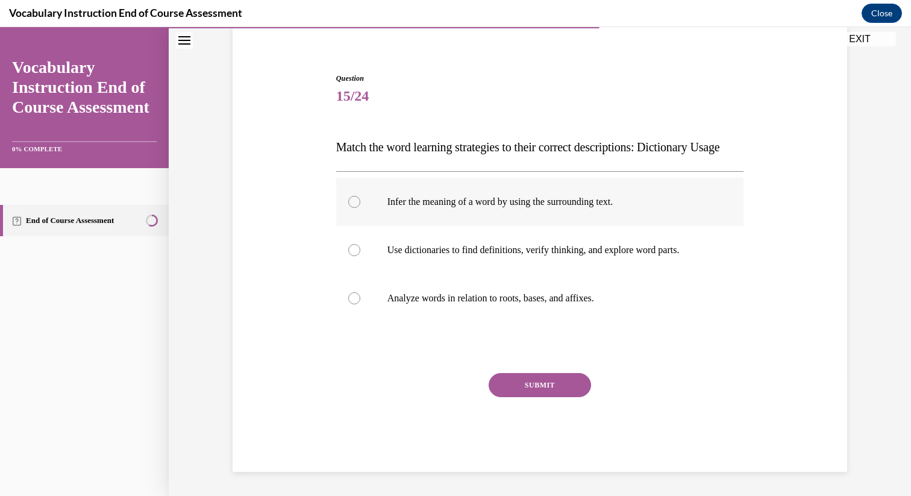
click at [459, 190] on label "Infer the meaning of a word by using the surrounding text." at bounding box center [540, 202] width 408 height 48
click at [360, 196] on input "Infer the meaning of a word by using the surrounding text." at bounding box center [354, 202] width 12 height 12
radio input "true"
click at [514, 239] on label "Use dictionaries to find definitions, verify thinking, and explore word parts." at bounding box center [540, 250] width 408 height 48
click at [360, 244] on input "Use dictionaries to find definitions, verify thinking, and explore word parts." at bounding box center [354, 250] width 12 height 12
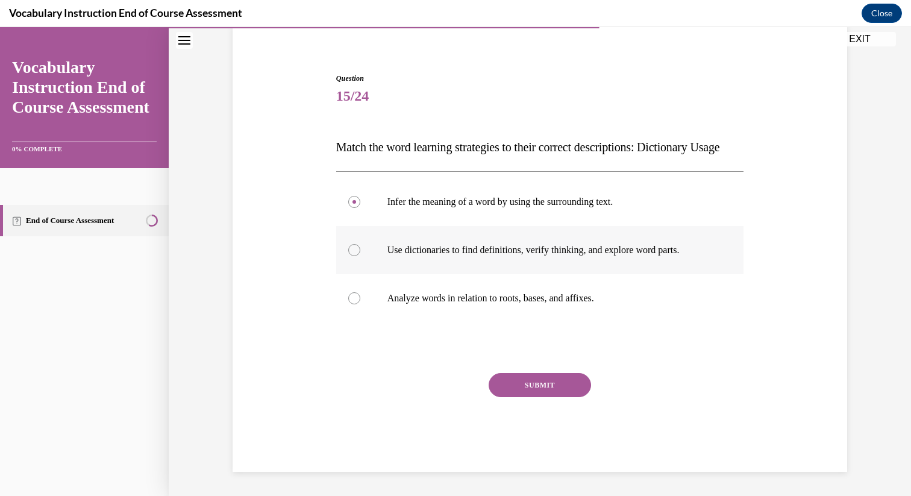
radio input "true"
click at [524, 381] on button "SUBMIT" at bounding box center [540, 385] width 102 height 24
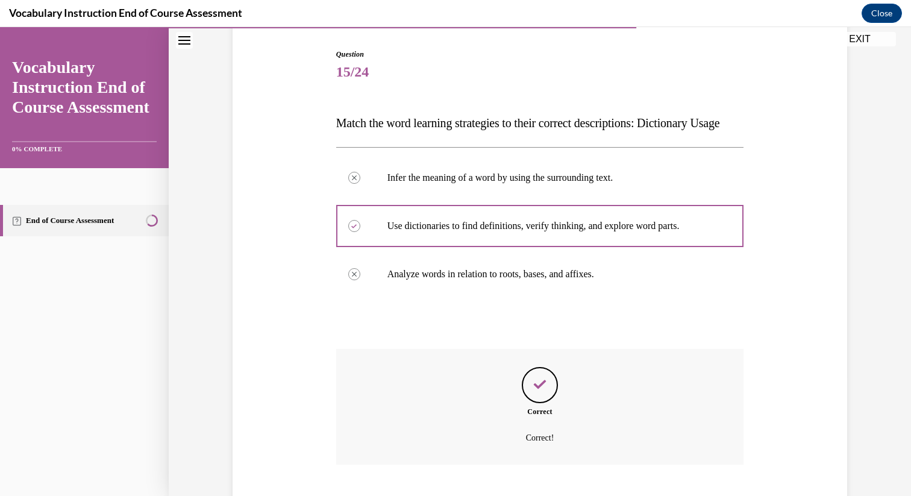
scroll to position [216, 0]
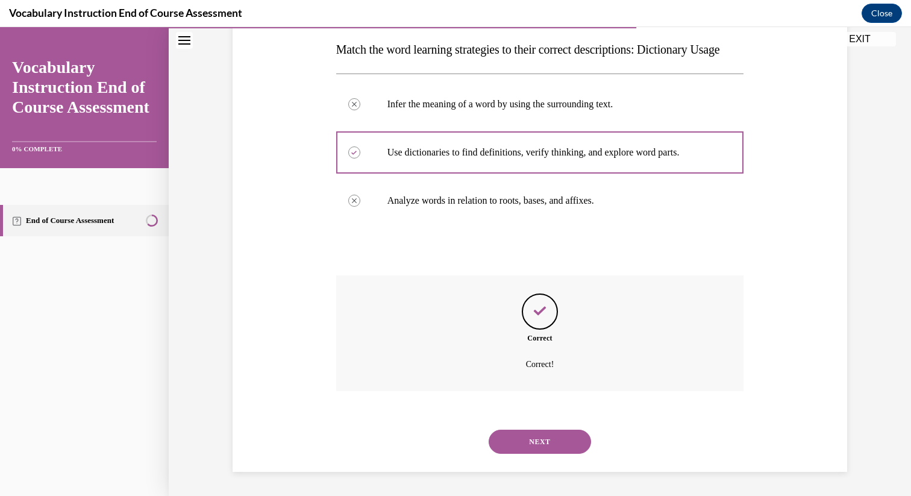
click at [527, 429] on div "NEXT" at bounding box center [540, 442] width 408 height 48
click at [527, 432] on button "NEXT" at bounding box center [540, 442] width 102 height 24
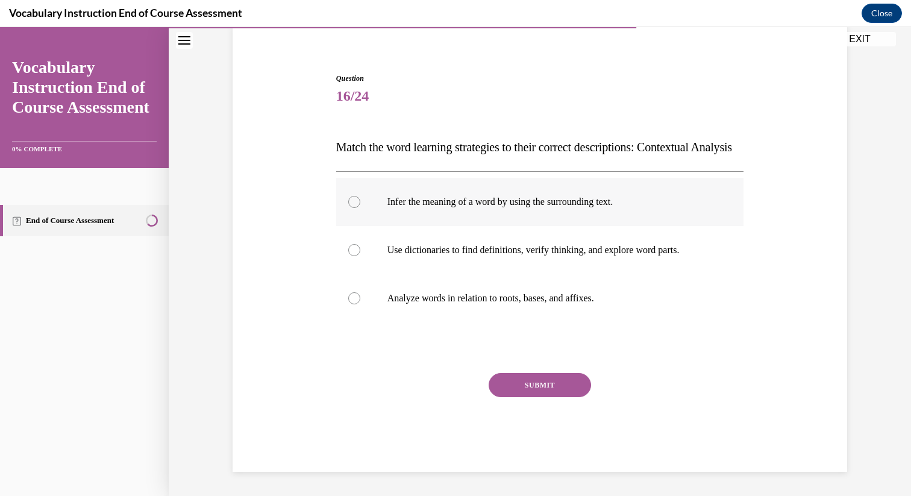
click at [495, 222] on label "Infer the meaning of a word by using the surrounding text." at bounding box center [540, 202] width 408 height 48
click at [360, 208] on input "Infer the meaning of a word by using the surrounding text." at bounding box center [354, 202] width 12 height 12
radio input "true"
click at [511, 380] on button "SUBMIT" at bounding box center [540, 385] width 102 height 24
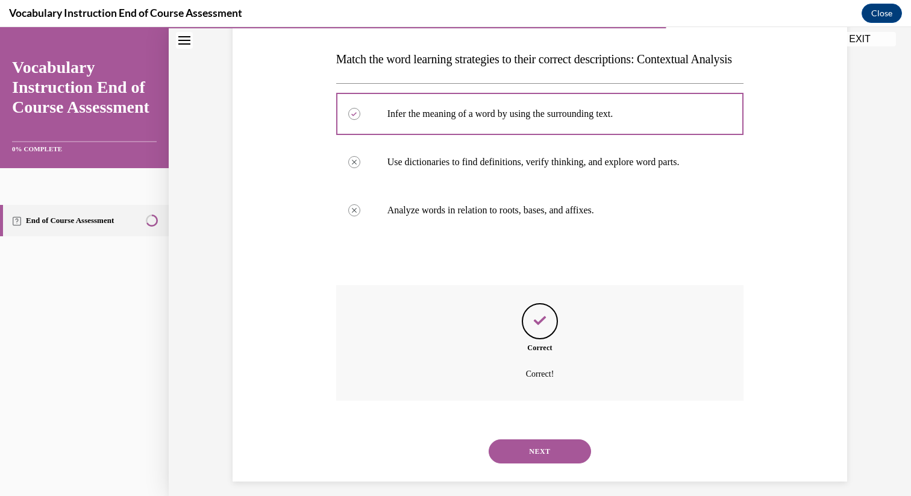
scroll to position [216, 0]
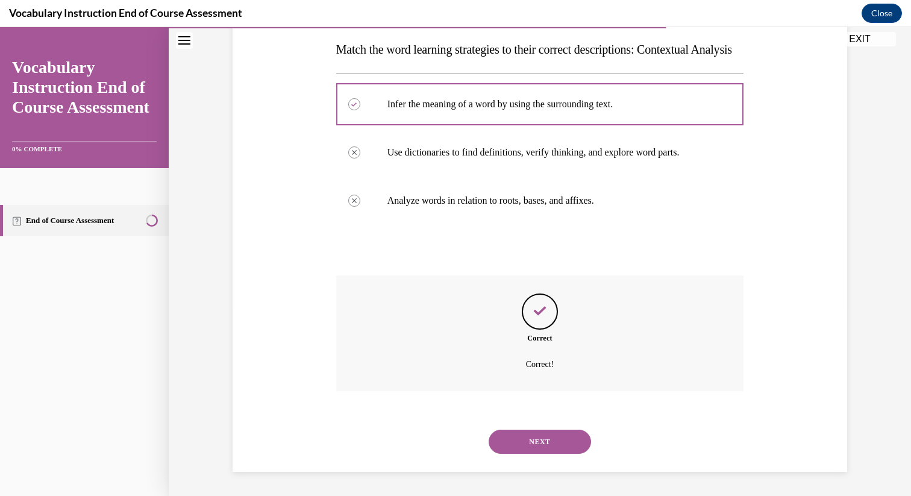
click at [516, 439] on div "NEXT" at bounding box center [540, 442] width 408 height 48
click at [517, 439] on button "NEXT" at bounding box center [540, 442] width 102 height 24
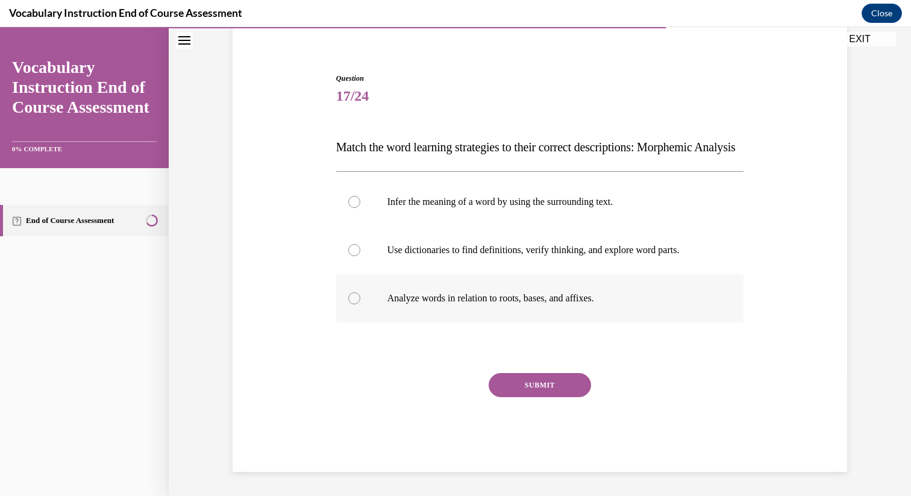
click at [487, 282] on label "Analyze words in relation to roots, bases, and affixes." at bounding box center [540, 298] width 408 height 48
click at [360, 292] on input "Analyze words in relation to roots, bases, and affixes." at bounding box center [354, 298] width 12 height 12
radio input "true"
click at [514, 376] on button "SUBMIT" at bounding box center [540, 385] width 102 height 24
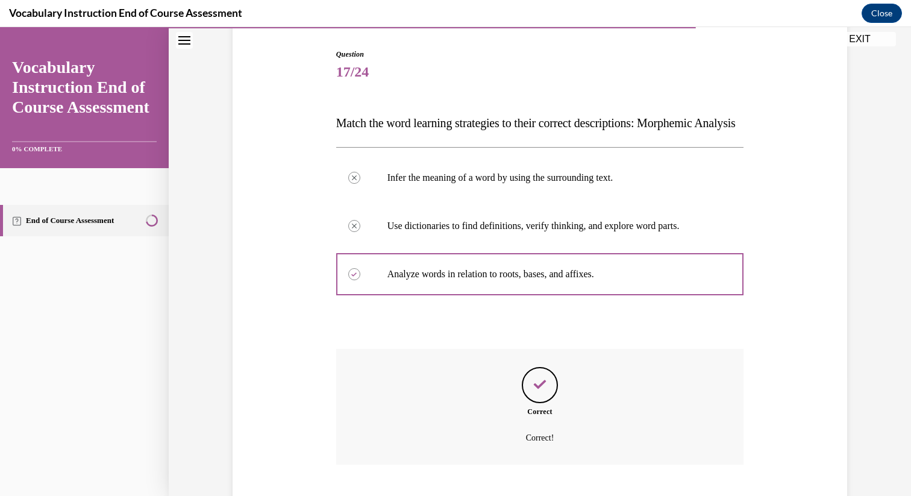
scroll to position [216, 0]
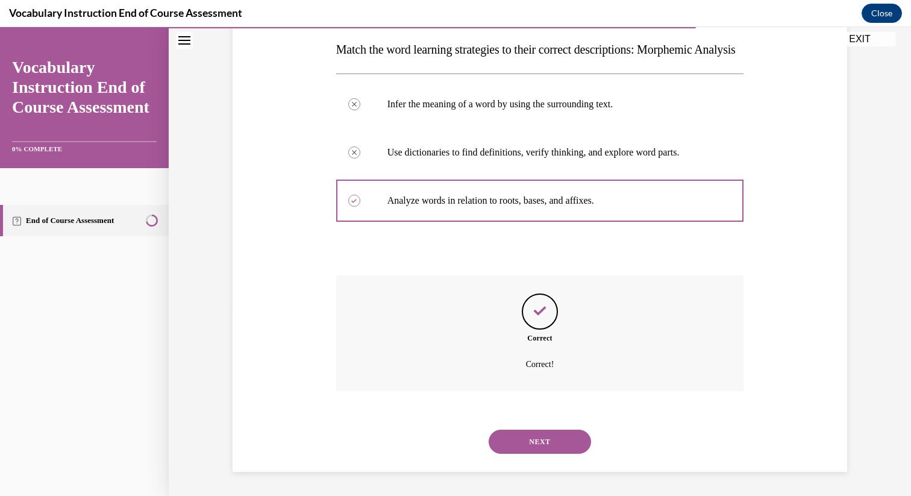
click at [517, 437] on button "NEXT" at bounding box center [540, 442] width 102 height 24
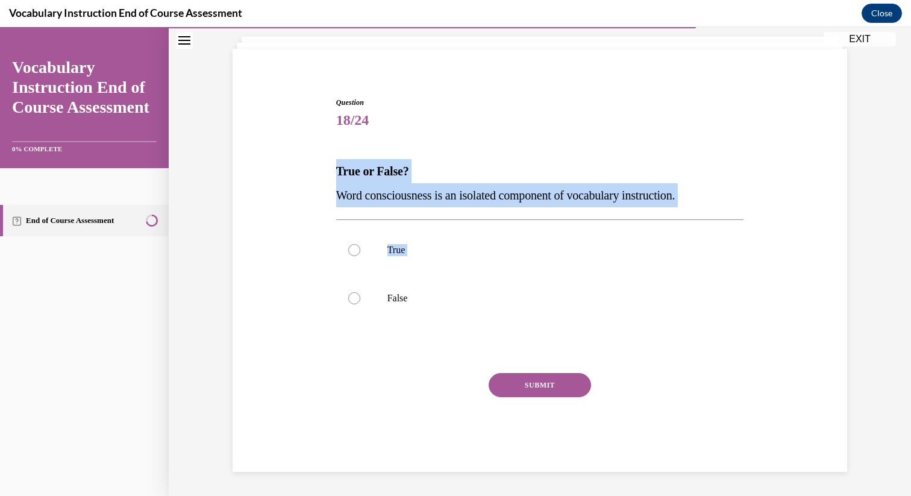
drag, startPoint x: 678, startPoint y: 291, endPoint x: 284, endPoint y: 175, distance: 410.3
click at [285, 175] on div "Question 18/24 True or False? Word consciousness is an isolated component of vo…" at bounding box center [540, 266] width 621 height 411
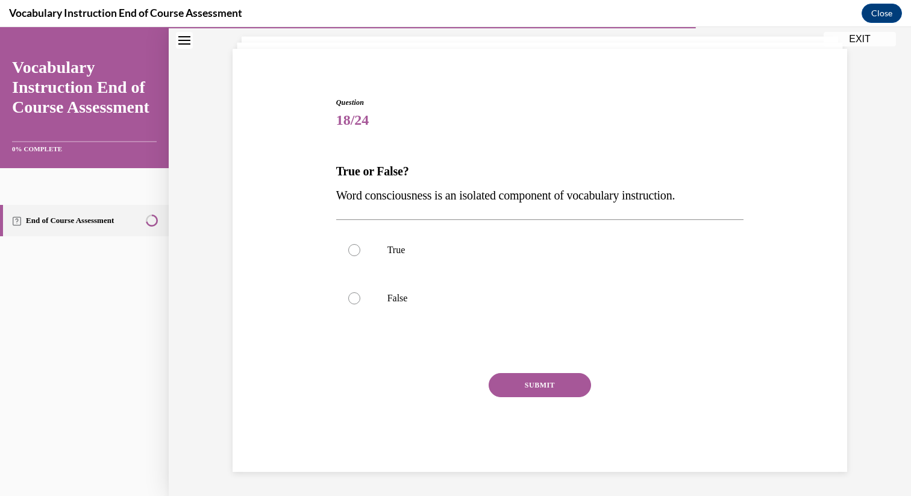
click at [451, 344] on div at bounding box center [540, 348] width 408 height 14
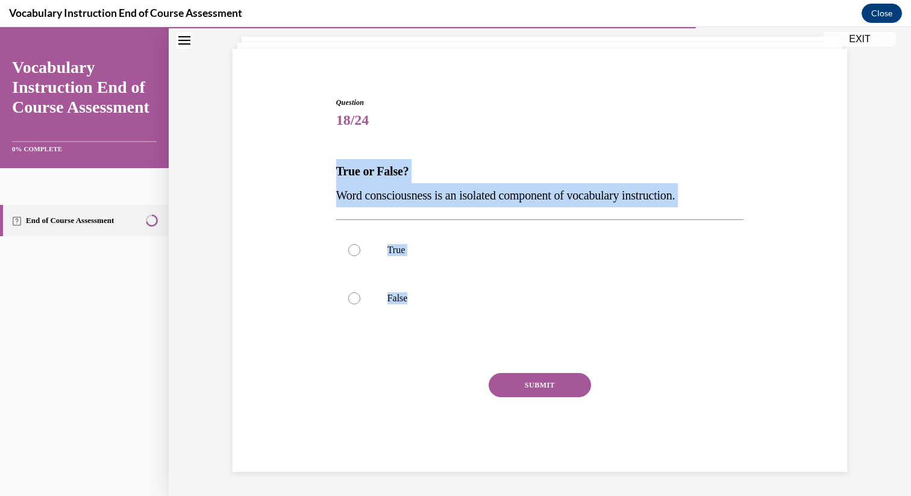
drag, startPoint x: 451, startPoint y: 344, endPoint x: 331, endPoint y: 165, distance: 216.0
click at [332, 165] on div "Question 18/24 True or False? Word consciousness is an isolated component of vo…" at bounding box center [540, 266] width 621 height 411
click at [331, 165] on div "Question 18/24 True or False? Word consciousness is an isolated component of vo…" at bounding box center [540, 266] width 621 height 411
drag, startPoint x: 339, startPoint y: 165, endPoint x: 718, endPoint y: 208, distance: 381.6
click at [718, 208] on div "Question 18/24 True or False? Word consciousness is an isolated component of vo…" at bounding box center [540, 275] width 414 height 393
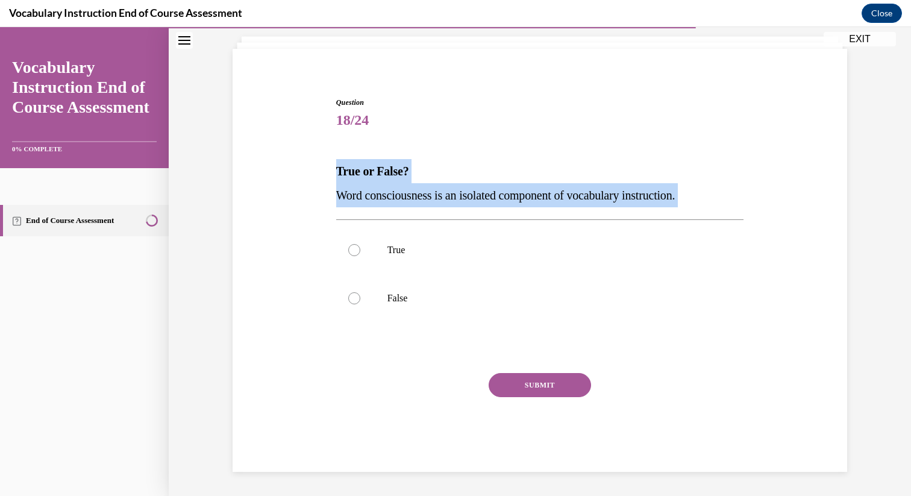
copy div "True or False? Word consciousness is an isolated component of vocabulary instru…"
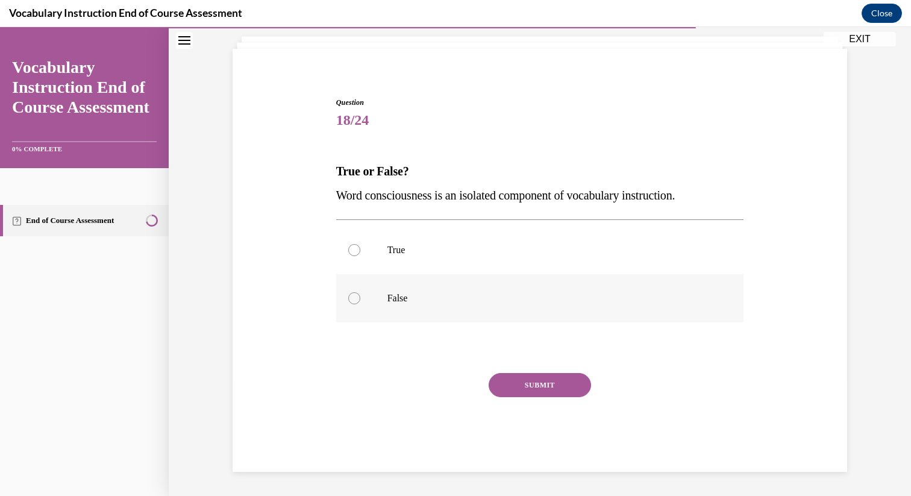
click at [382, 294] on label "False" at bounding box center [540, 298] width 408 height 48
click at [360, 294] on input "False" at bounding box center [354, 298] width 12 height 12
radio input "true"
click at [513, 389] on button "SUBMIT" at bounding box center [540, 385] width 102 height 24
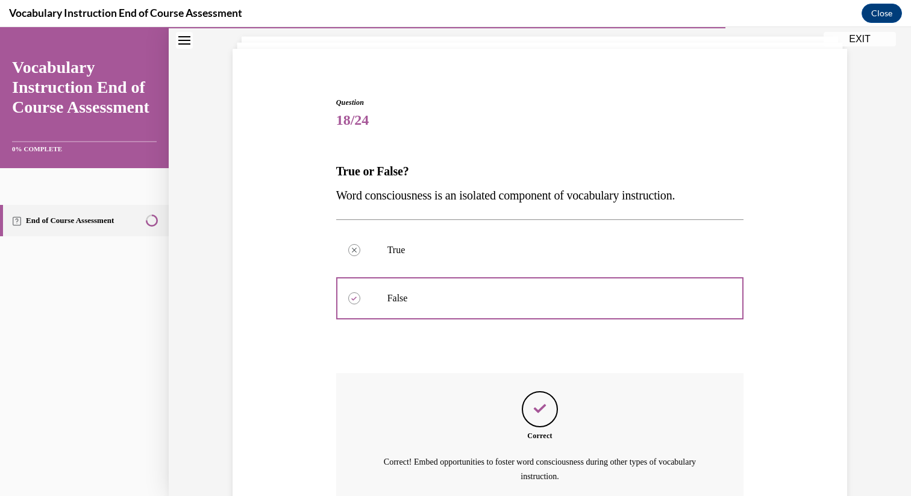
scroll to position [182, 0]
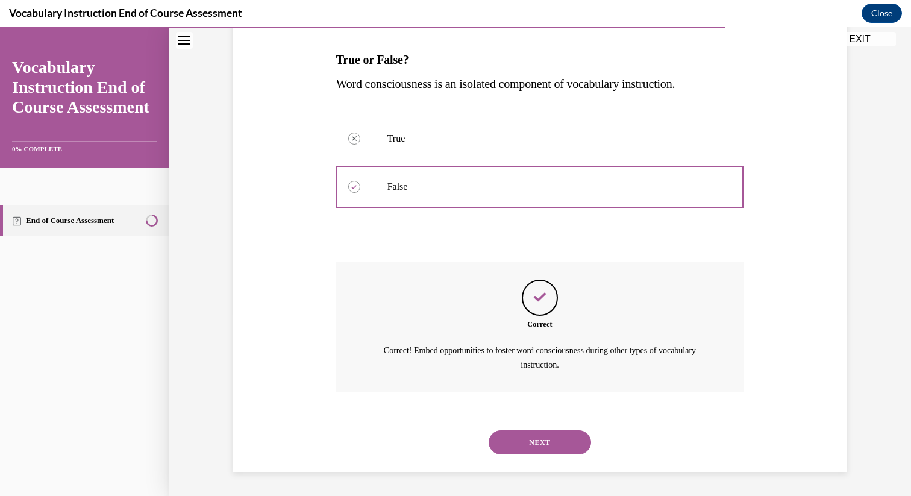
click at [517, 429] on div "NEXT" at bounding box center [540, 442] width 408 height 48
click at [517, 445] on button "NEXT" at bounding box center [540, 442] width 102 height 24
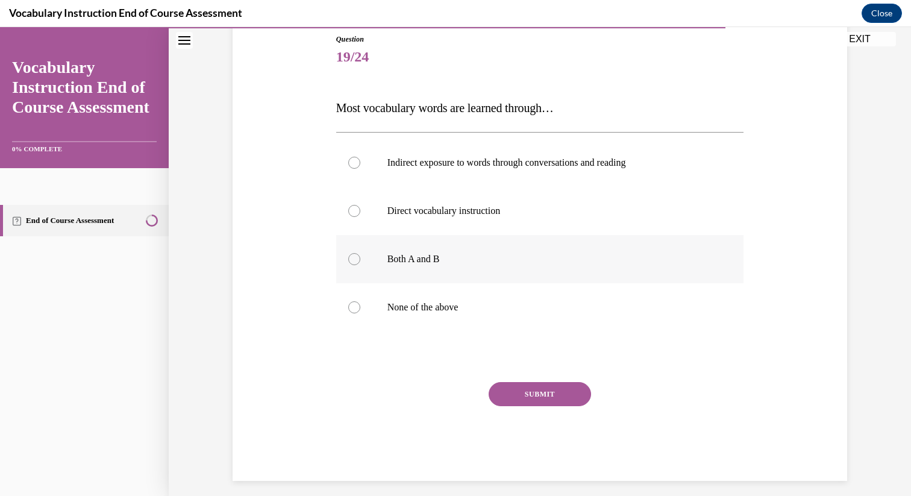
click at [439, 250] on label "Both A and B" at bounding box center [540, 259] width 408 height 48
click at [360, 253] on input "Both A and B" at bounding box center [354, 259] width 12 height 12
radio input "true"
click at [523, 396] on button "SUBMIT" at bounding box center [540, 394] width 102 height 24
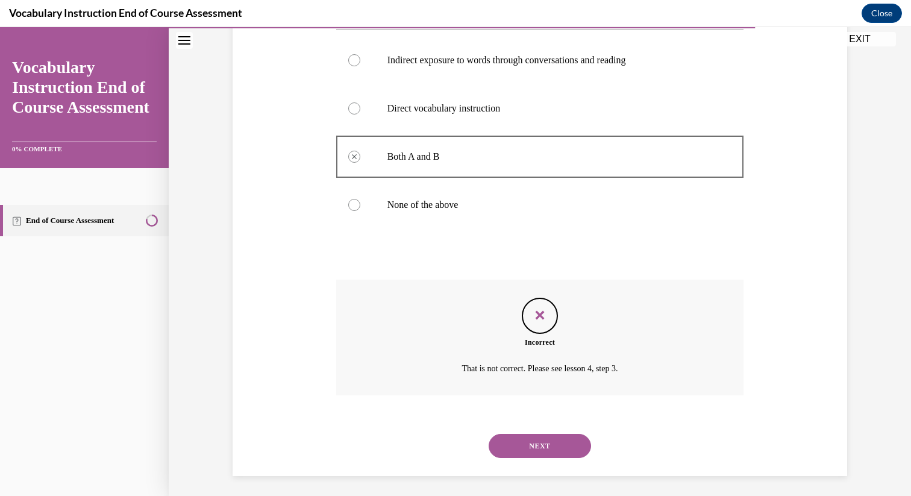
scroll to position [241, 0]
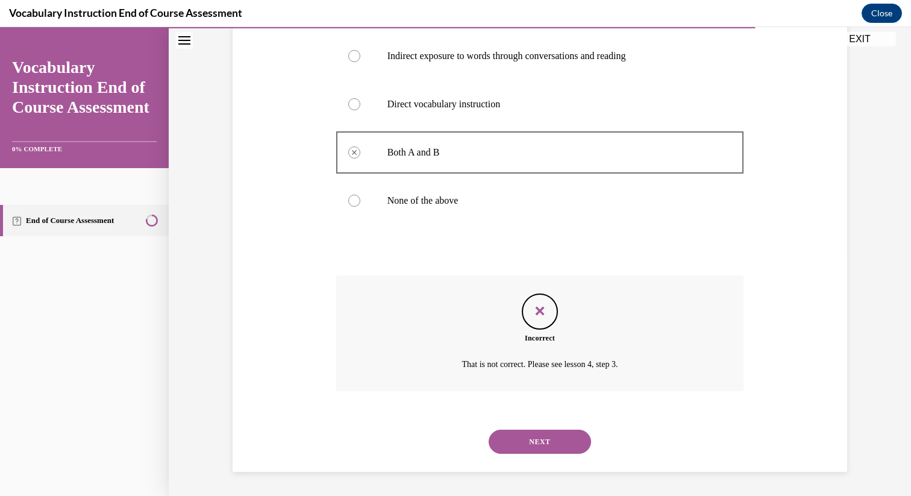
click at [525, 443] on button "NEXT" at bounding box center [540, 442] width 102 height 24
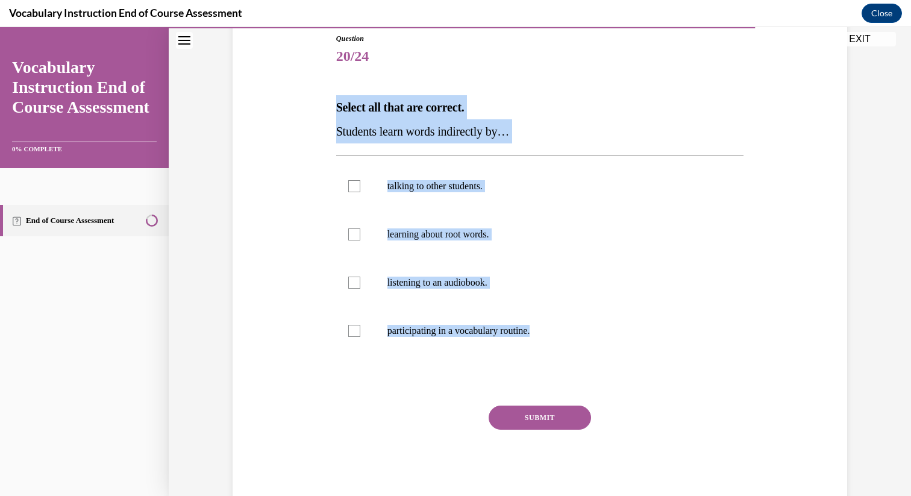
drag, startPoint x: 584, startPoint y: 356, endPoint x: 333, endPoint y: 105, distance: 354.6
click at [333, 105] on div "Question 20/24 Select all that are correct. Students learn words indirectly by……" at bounding box center [540, 259] width 414 height 489
copy div "Select all that are correct. Students learn words indirectly by… talking to oth…"
click at [345, 191] on label "talking to other students." at bounding box center [540, 186] width 408 height 48
click at [348, 191] on input "talking to other students." at bounding box center [354, 186] width 12 height 12
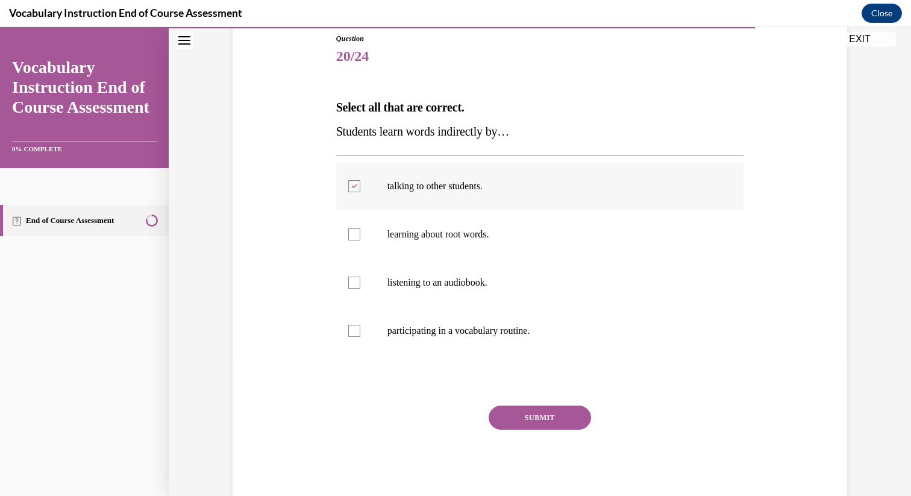
click at [373, 189] on label "talking to other students." at bounding box center [540, 186] width 408 height 48
click at [360, 189] on input "talking to other students." at bounding box center [354, 186] width 12 height 12
click at [367, 189] on label "talking to other students." at bounding box center [540, 186] width 408 height 48
click at [360, 189] on input "talking to other students." at bounding box center [354, 186] width 12 height 12
checkbox input "true"
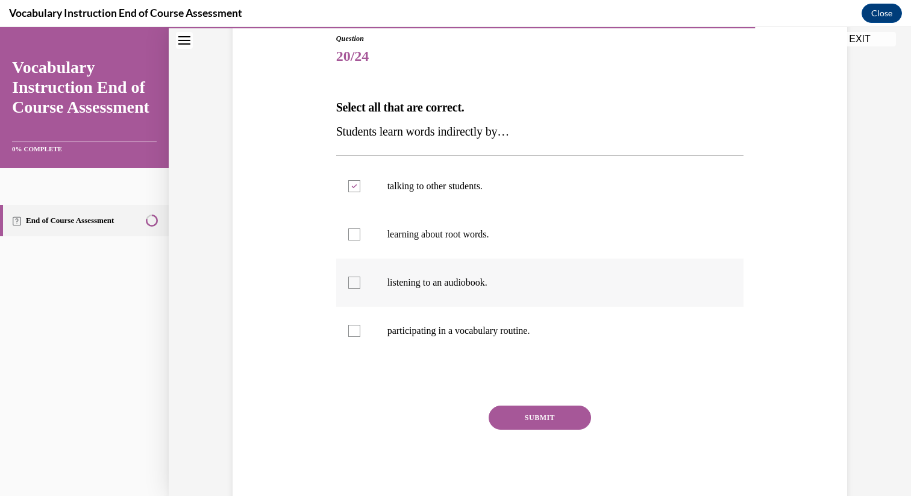
click at [365, 273] on label "listening to an audiobook." at bounding box center [540, 283] width 408 height 48
click at [360, 277] on input "listening to an audiobook." at bounding box center [354, 283] width 12 height 12
checkbox input "true"
click at [512, 412] on button "SUBMIT" at bounding box center [540, 418] width 102 height 24
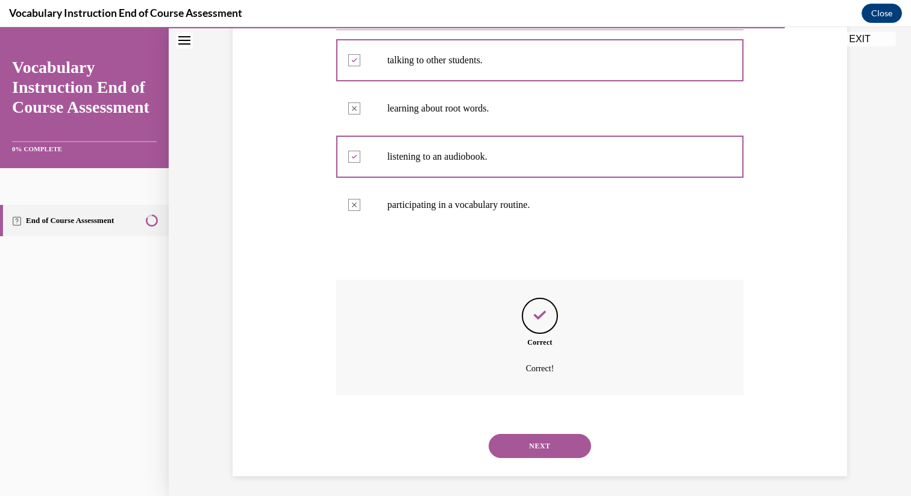
scroll to position [265, 0]
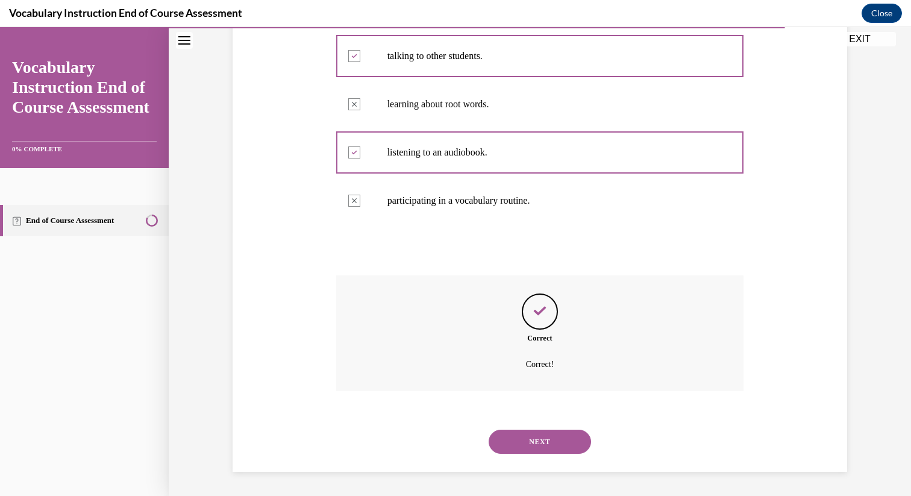
click at [519, 447] on button "NEXT" at bounding box center [540, 442] width 102 height 24
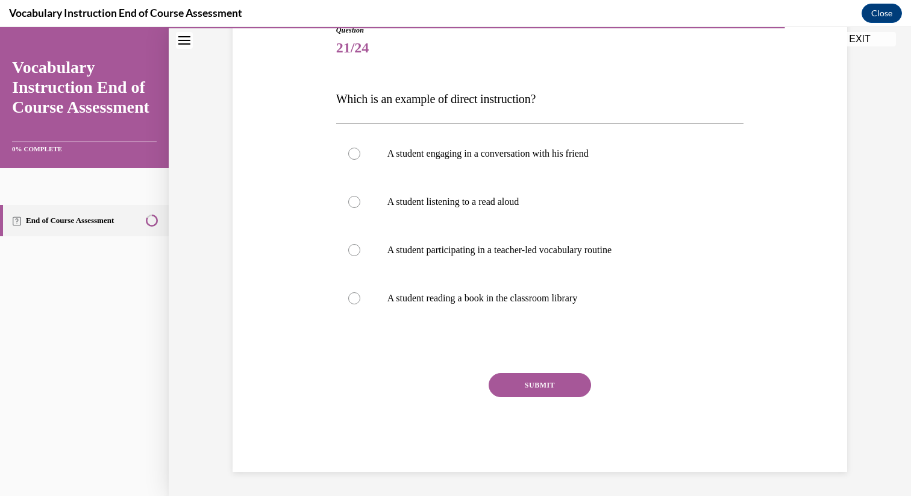
scroll to position [134, 0]
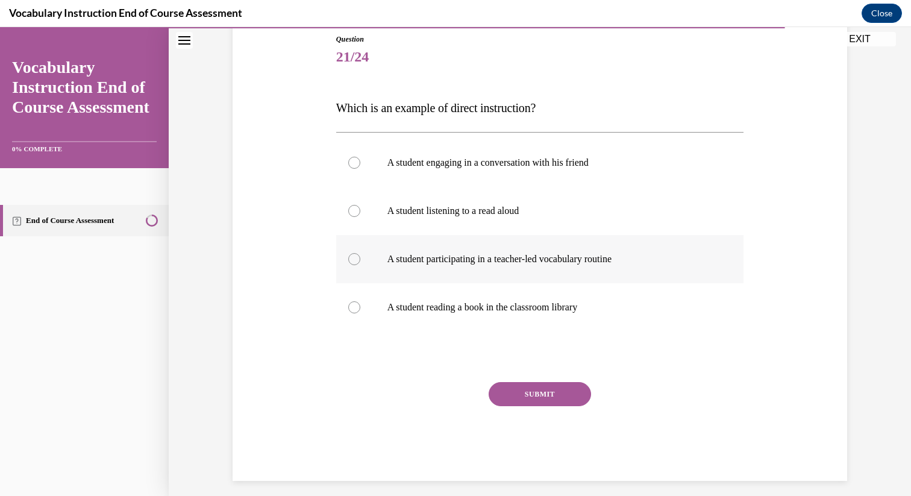
click at [424, 245] on label "A student participating in a teacher-led vocabulary routine" at bounding box center [540, 259] width 408 height 48
click at [360, 253] on input "A student participating in a teacher-led vocabulary routine" at bounding box center [354, 259] width 12 height 12
radio input "true"
click at [504, 388] on button "SUBMIT" at bounding box center [540, 394] width 102 height 24
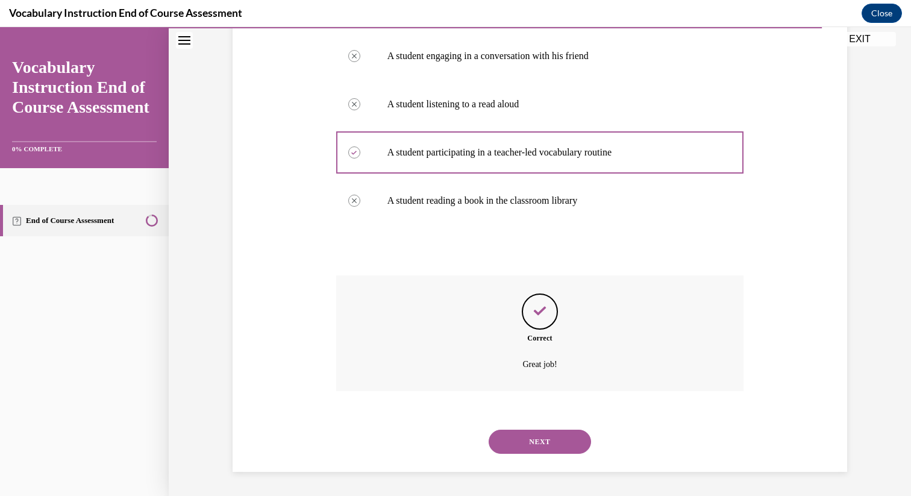
click at [508, 444] on button "NEXT" at bounding box center [540, 442] width 102 height 24
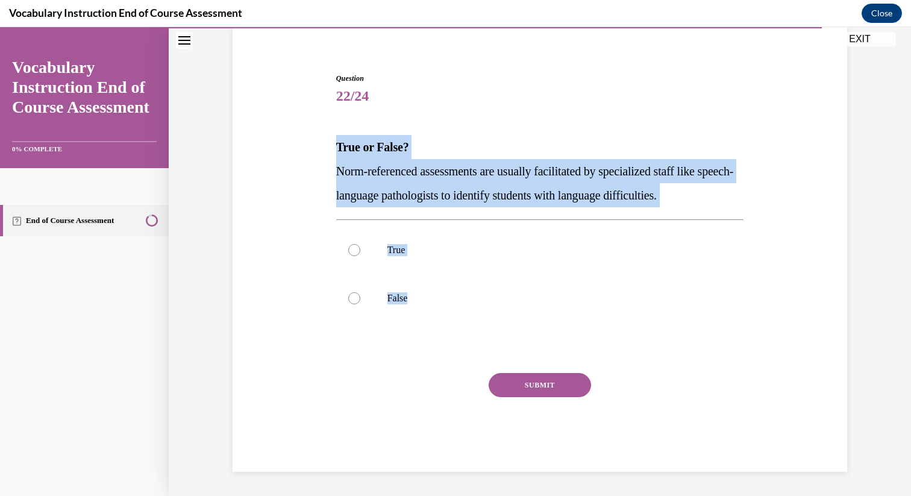
drag, startPoint x: 476, startPoint y: 334, endPoint x: 332, endPoint y: 153, distance: 231.6
click at [332, 153] on div "Question 22/24 True or False? Norm-referenced assessments are usually facilitat…" at bounding box center [540, 254] width 621 height 435
drag, startPoint x: 332, startPoint y: 148, endPoint x: 755, endPoint y: 215, distance: 428.4
click at [757, 215] on div "Question 22/24 True or False? Norm-referenced assessments are usually facilitat…" at bounding box center [540, 254] width 621 height 435
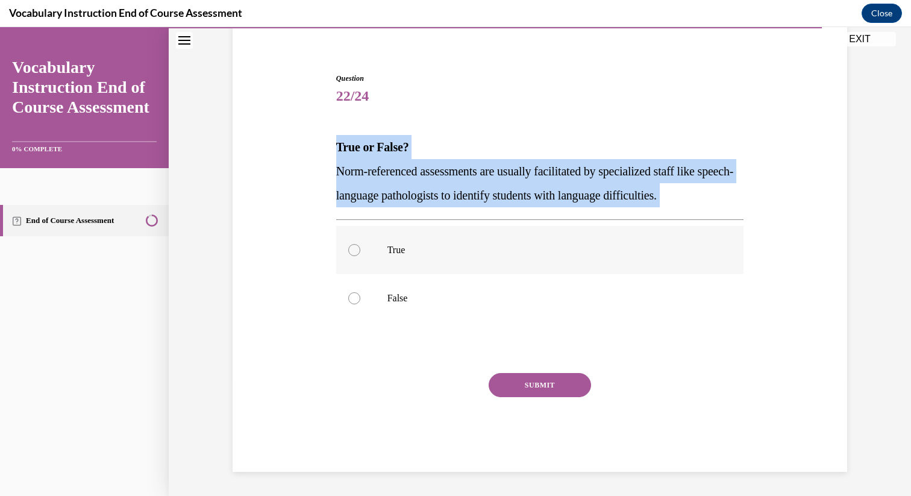
click at [401, 246] on p "True" at bounding box center [551, 250] width 327 height 12
click at [360, 246] on input "True" at bounding box center [354, 250] width 12 height 12
radio input "true"
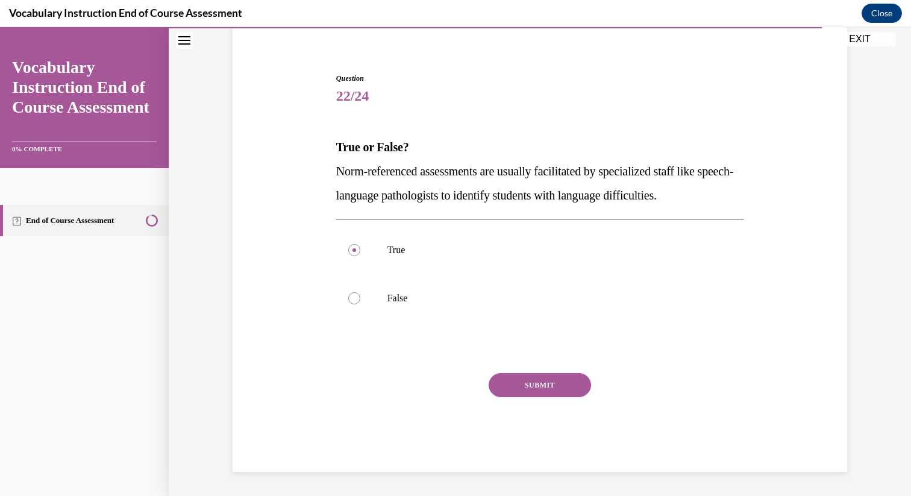
click at [496, 389] on button "SUBMIT" at bounding box center [540, 385] width 102 height 24
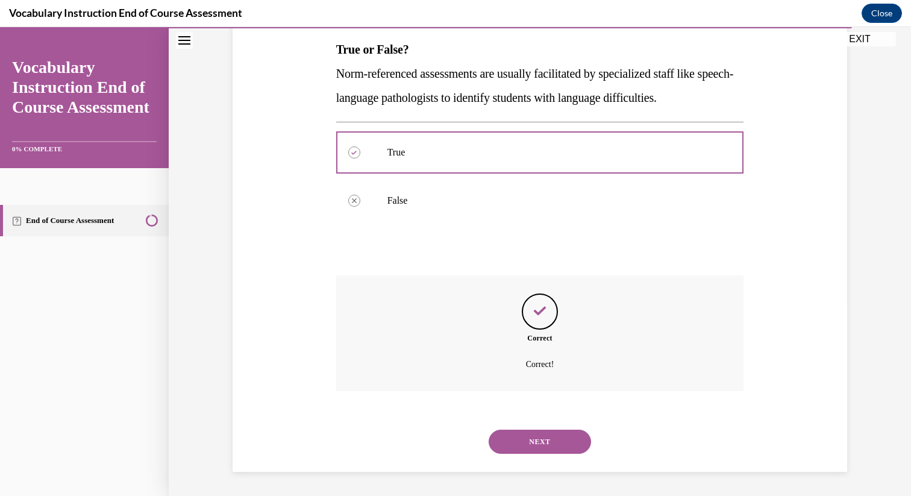
click at [508, 446] on button "NEXT" at bounding box center [540, 442] width 102 height 24
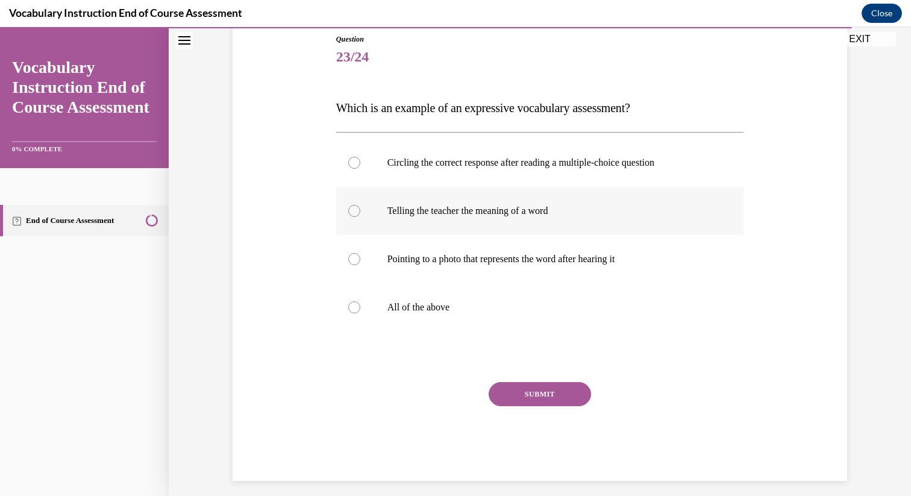
click at [486, 204] on label "Telling the teacher the meaning of a word" at bounding box center [540, 211] width 408 height 48
click at [360, 205] on input "Telling the teacher the meaning of a word" at bounding box center [354, 211] width 12 height 12
radio input "true"
click at [533, 408] on div "SUBMIT" at bounding box center [540, 412] width 408 height 60
drag, startPoint x: 531, startPoint y: 398, endPoint x: 539, endPoint y: 439, distance: 41.7
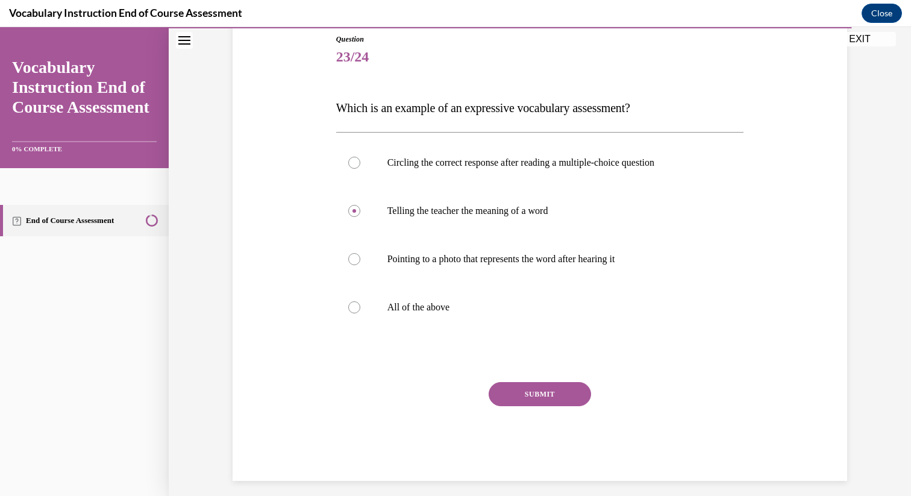
click at [539, 439] on div "SUBMIT" at bounding box center [540, 412] width 408 height 60
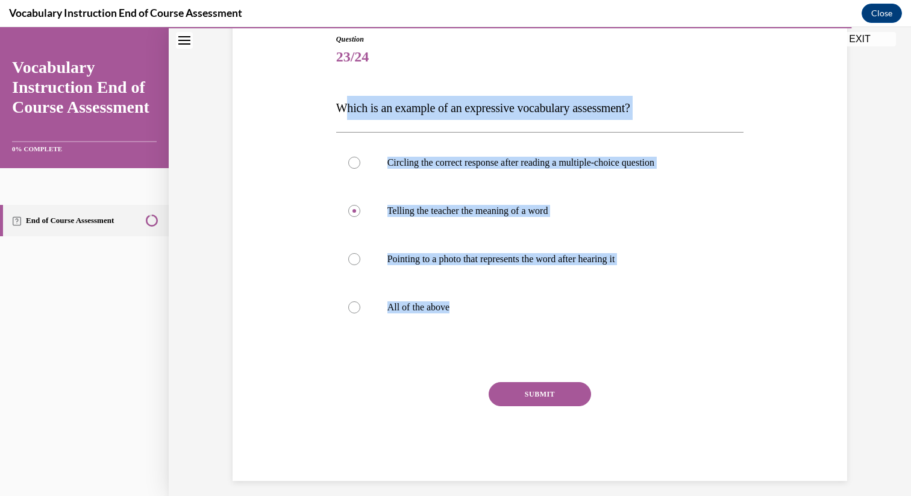
drag, startPoint x: 497, startPoint y: 356, endPoint x: 346, endPoint y: 105, distance: 292.6
click at [346, 105] on div "Question 23/24 Which is an example of an expressive vocabulary assessment? Circ…" at bounding box center [540, 257] width 408 height 447
click at [337, 110] on span "Which is an example of an expressive vocabulary assessment?" at bounding box center [483, 107] width 294 height 13
drag, startPoint x: 335, startPoint y: 105, endPoint x: 489, endPoint y: 350, distance: 289.3
click at [489, 350] on div "Question 23/24 Which is an example of an expressive vocabulary assessment? Circ…" at bounding box center [540, 248] width 414 height 465
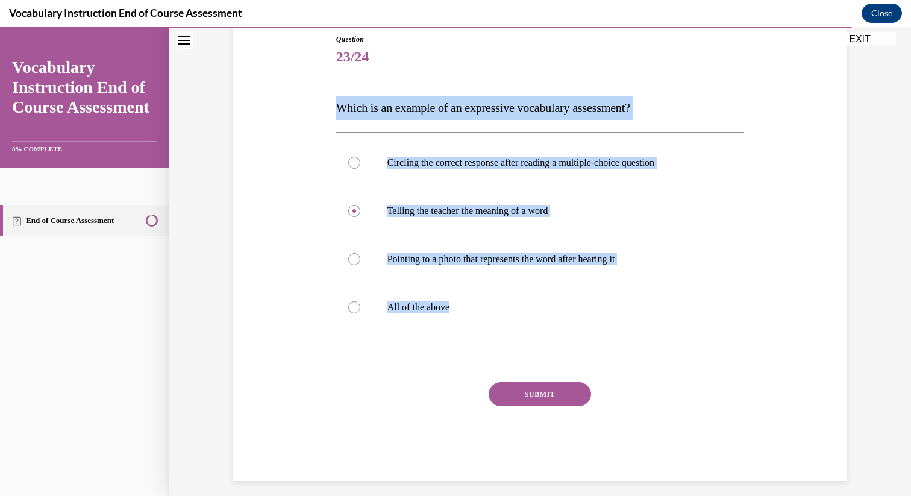
copy div "Which is an example of an expressive vocabulary assessment? Circling the correc…"
click at [458, 312] on p "All of the above" at bounding box center [551, 307] width 327 height 12
click at [360, 312] on input "All of the above" at bounding box center [354, 307] width 12 height 12
radio input "true"
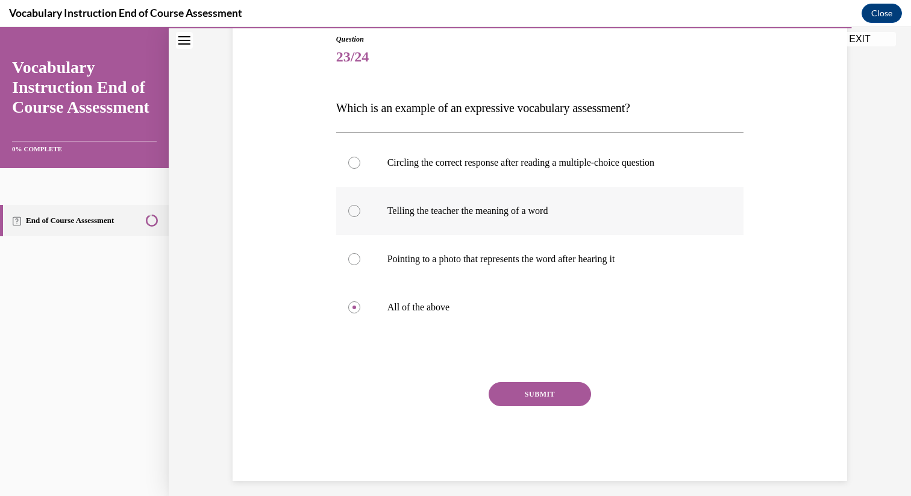
click at [454, 207] on p "Telling the teacher the meaning of a word" at bounding box center [551, 211] width 327 height 12
click at [360, 207] on input "Telling the teacher the meaning of a word" at bounding box center [354, 211] width 12 height 12
radio input "true"
click at [435, 426] on div "SUBMIT" at bounding box center [540, 412] width 408 height 60
click at [512, 400] on button "SUBMIT" at bounding box center [540, 394] width 102 height 24
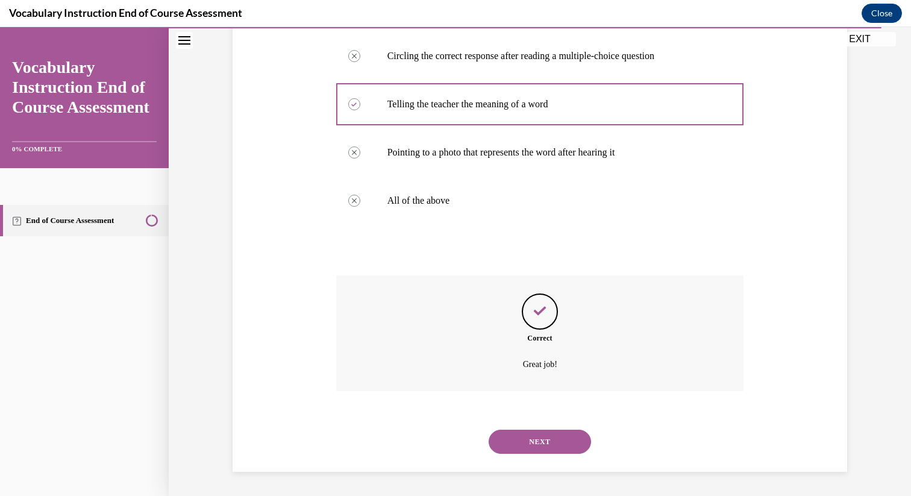
click at [515, 439] on button "NEXT" at bounding box center [540, 442] width 102 height 24
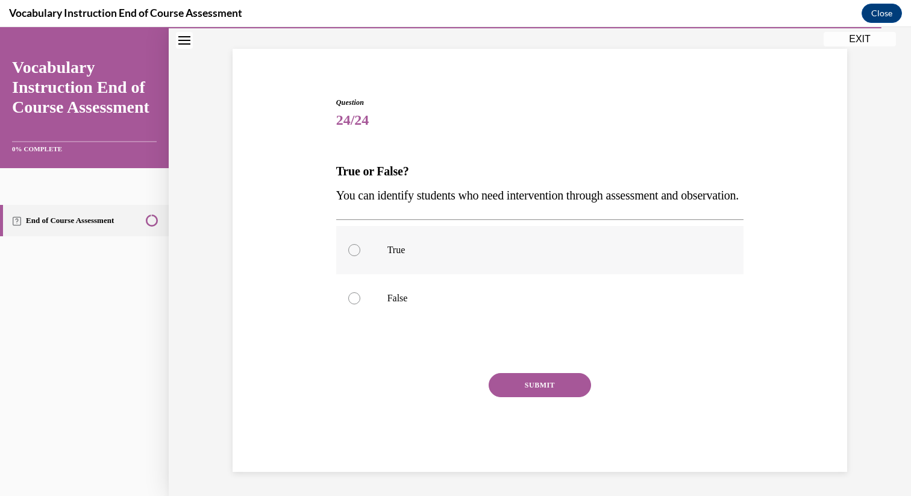
click at [452, 245] on p "True" at bounding box center [551, 250] width 327 height 12
click at [360, 245] on input "True" at bounding box center [354, 250] width 12 height 12
radio input "true"
click at [515, 367] on div "Question 24/24 True or False? You can identify students who need intervention t…" at bounding box center [540, 284] width 408 height 375
click at [515, 384] on button "SUBMIT" at bounding box center [540, 385] width 102 height 24
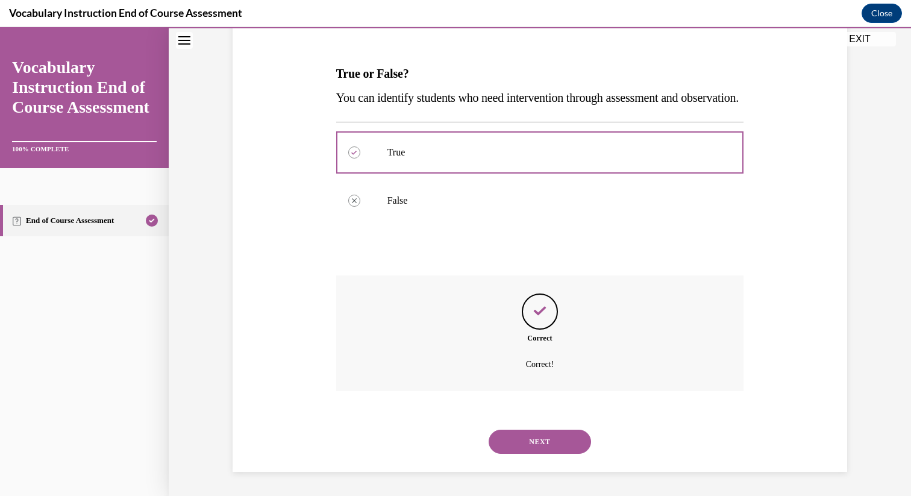
scroll to position [192, 0]
click at [535, 456] on div "NEXT" at bounding box center [540, 442] width 408 height 48
click at [533, 446] on button "NEXT" at bounding box center [540, 442] width 102 height 24
